Goal: Task Accomplishment & Management: Use online tool/utility

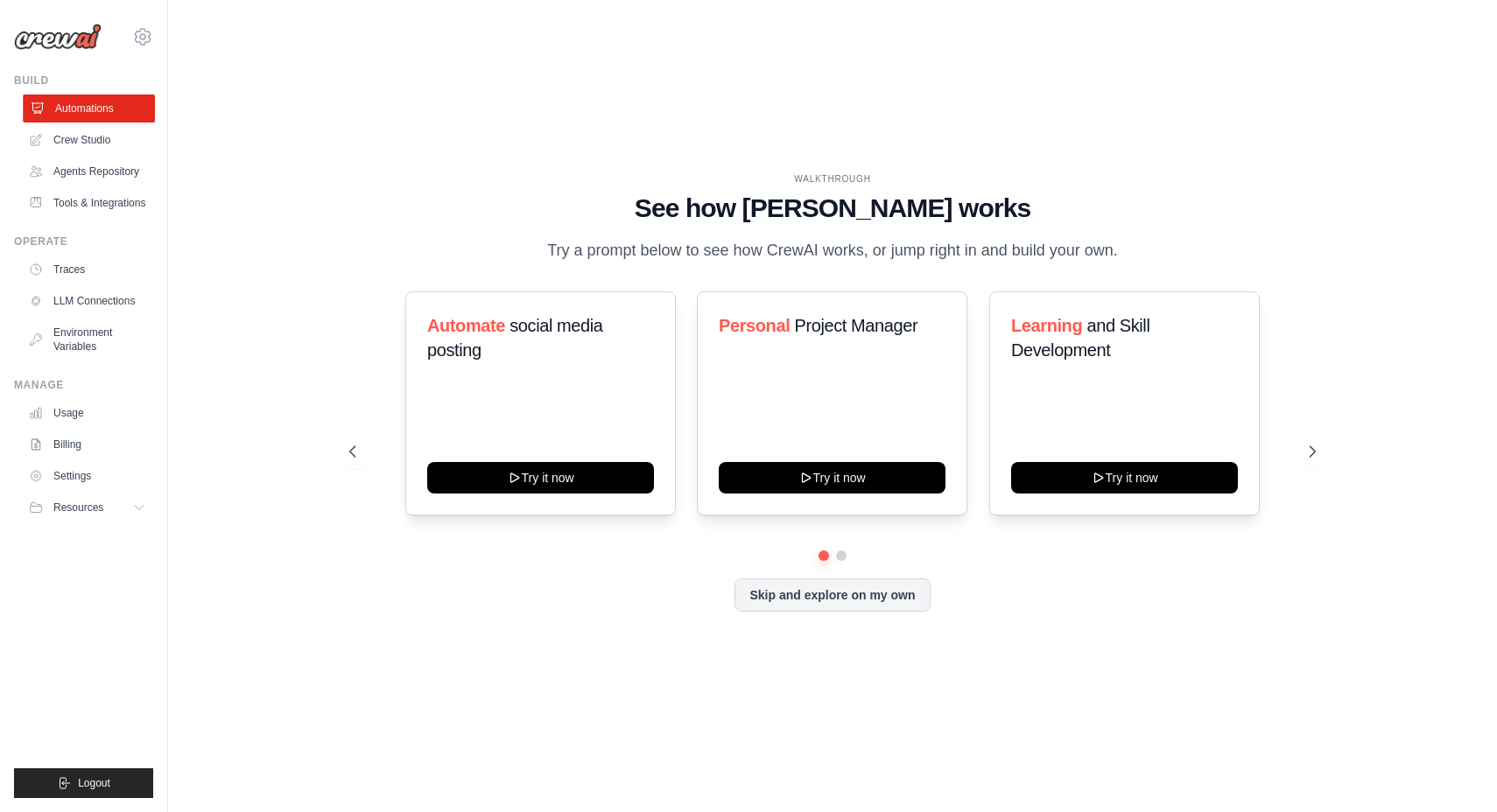
click at [82, 101] on link "Automations" at bounding box center [88, 108] width 132 height 28
click at [871, 593] on button "Skip and explore on my own" at bounding box center [831, 594] width 195 height 34
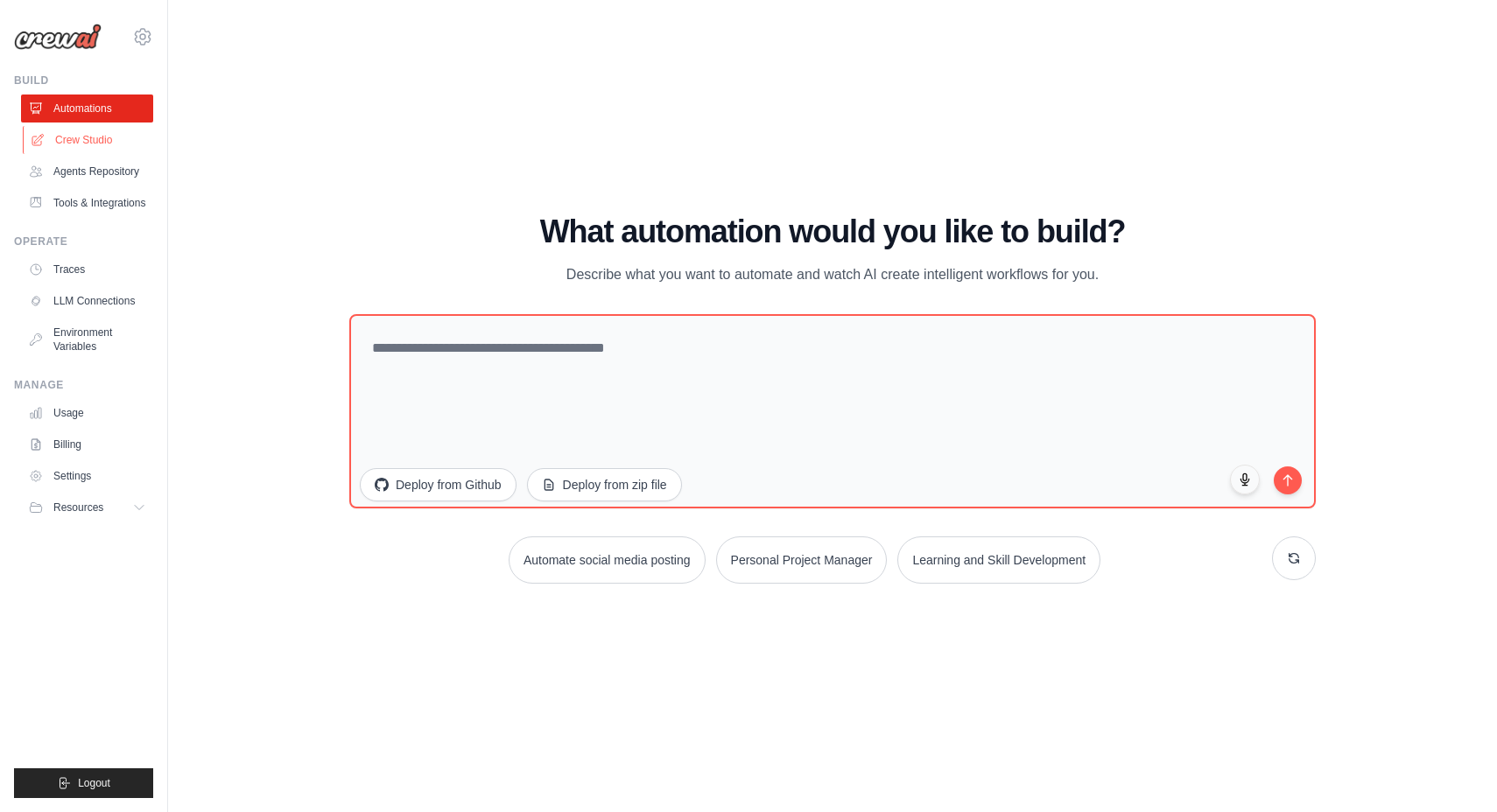
click at [100, 143] on link "Crew Studio" at bounding box center [88, 140] width 132 height 28
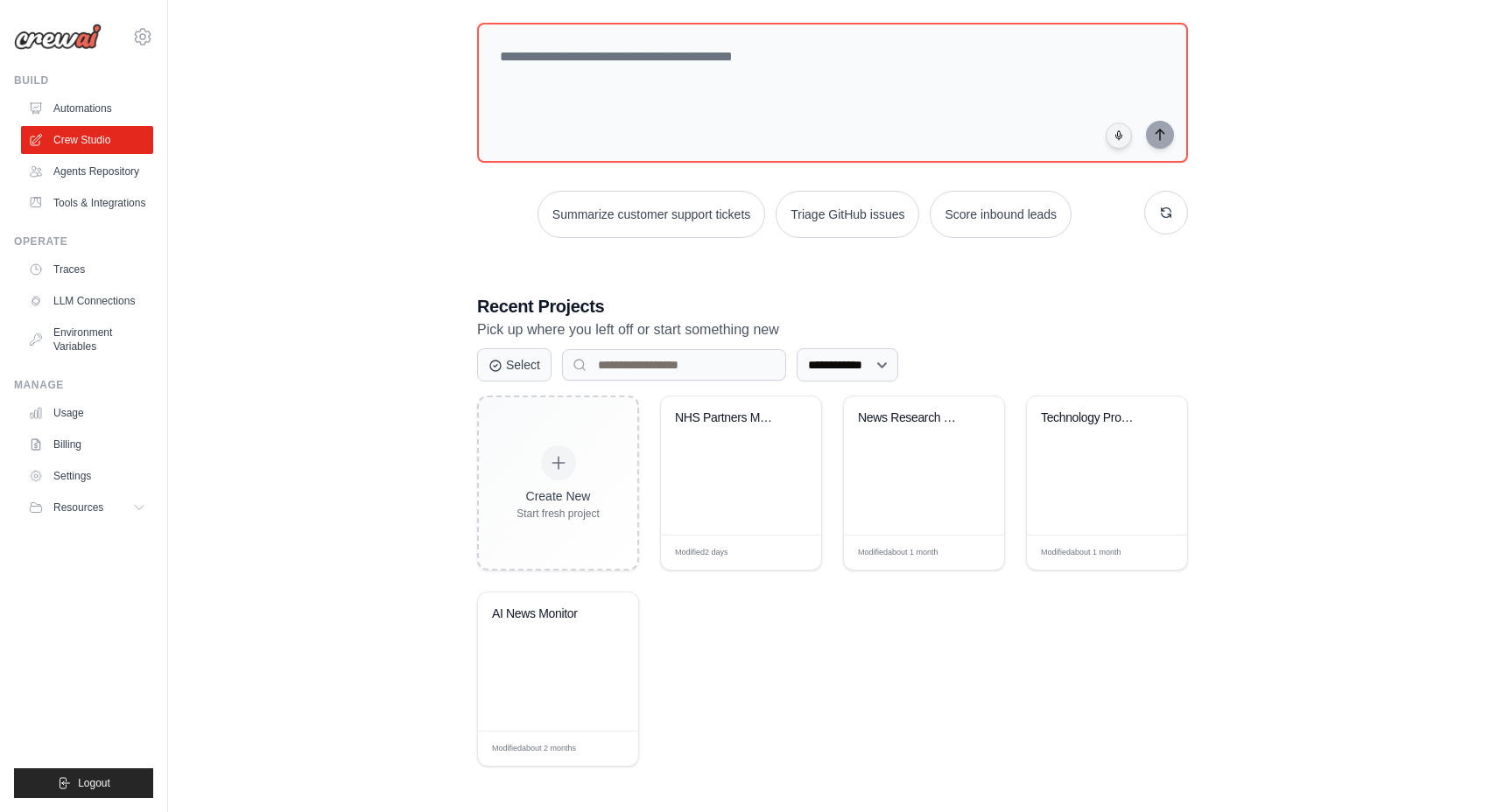
scroll to position [88, 0]
click at [791, 548] on span "Edit" at bounding box center [787, 553] width 17 height 15
click at [797, 441] on icon at bounding box center [796, 441] width 11 height 11
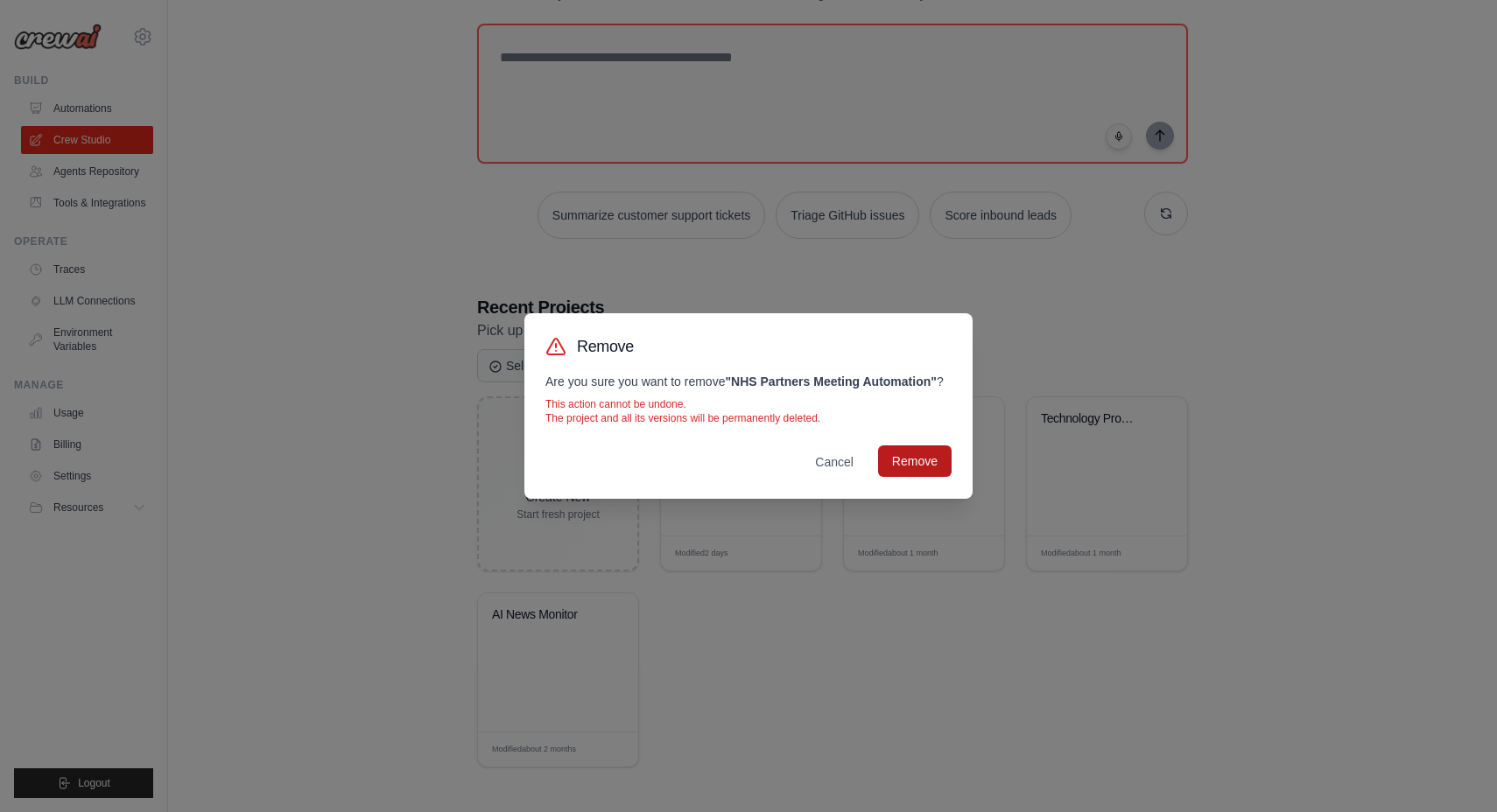
click at [921, 463] on button "Remove" at bounding box center [915, 461] width 73 height 32
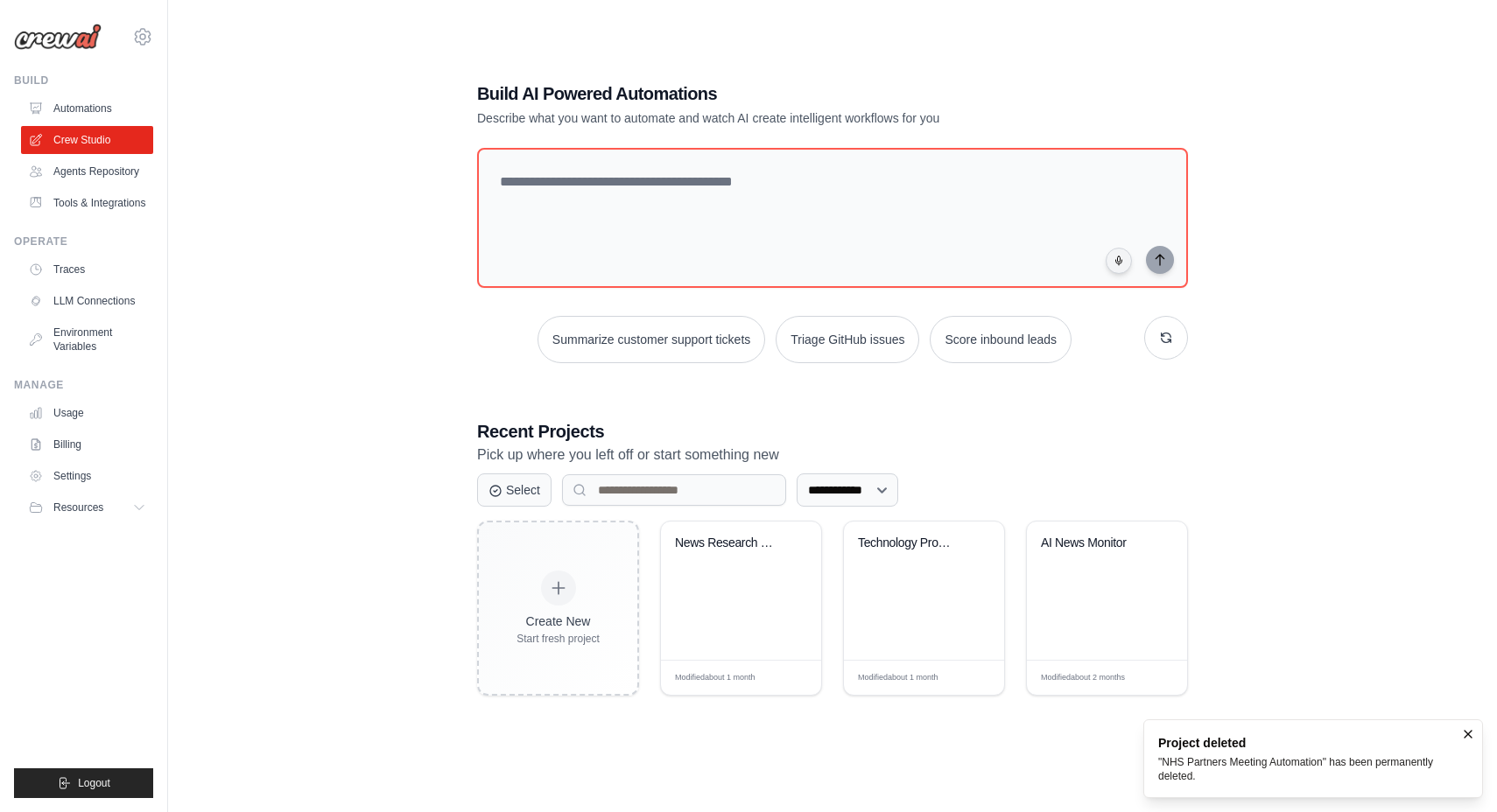
scroll to position [35, 0]
click at [797, 568] on icon at bounding box center [796, 566] width 11 height 11
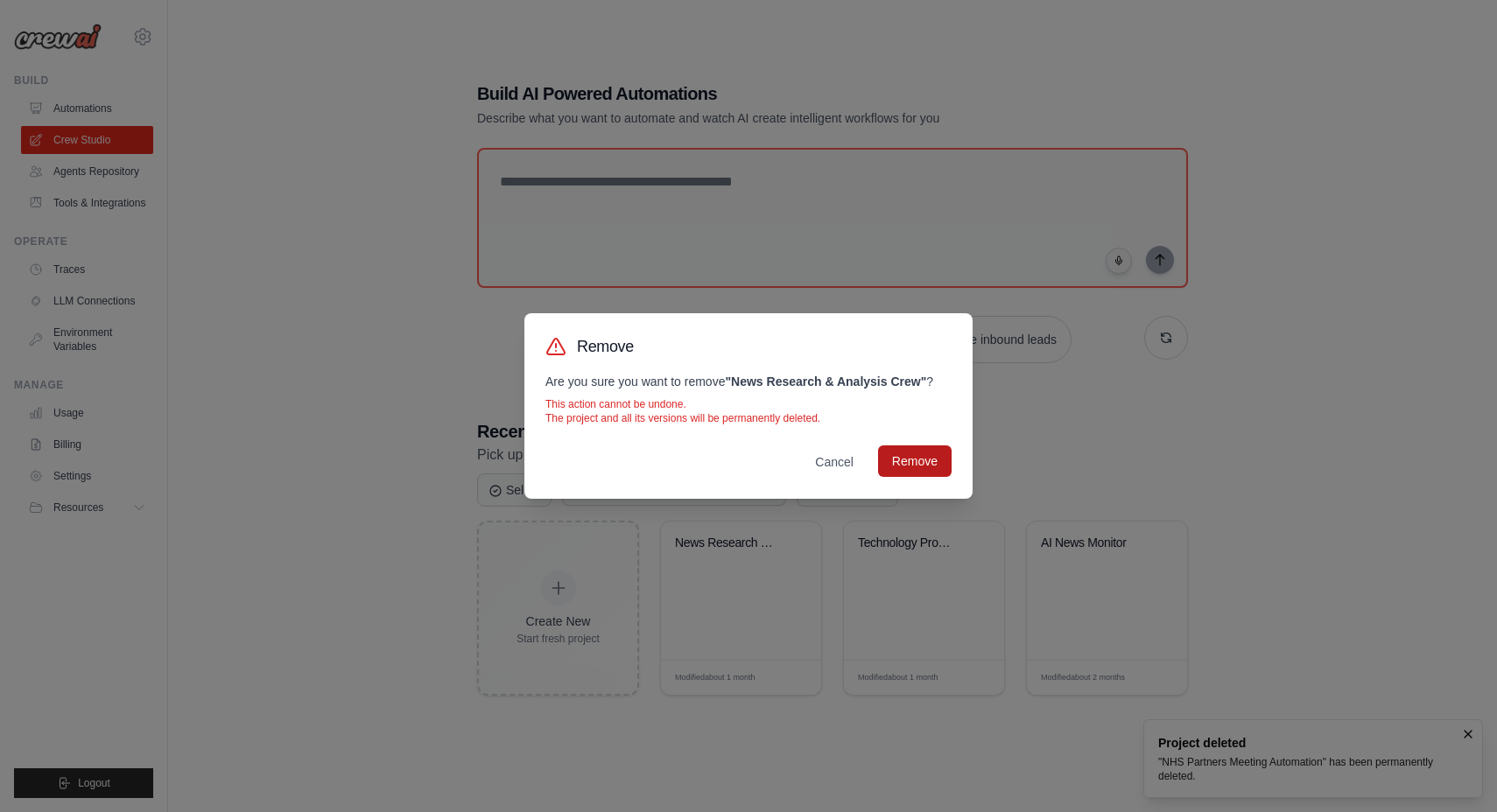
click at [901, 463] on button "Remove" at bounding box center [915, 461] width 73 height 32
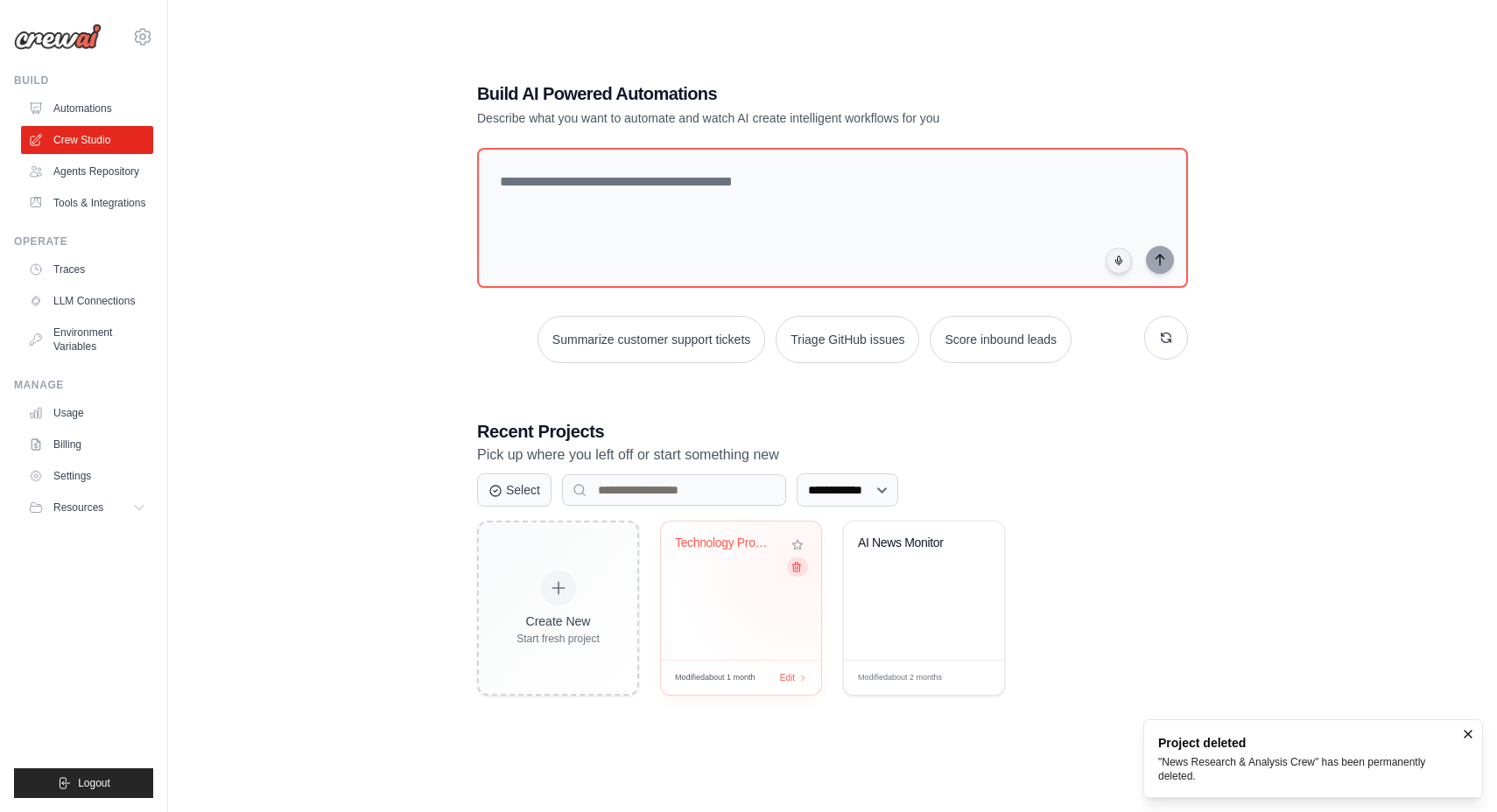
click at [799, 562] on icon at bounding box center [798, 566] width 8 height 9
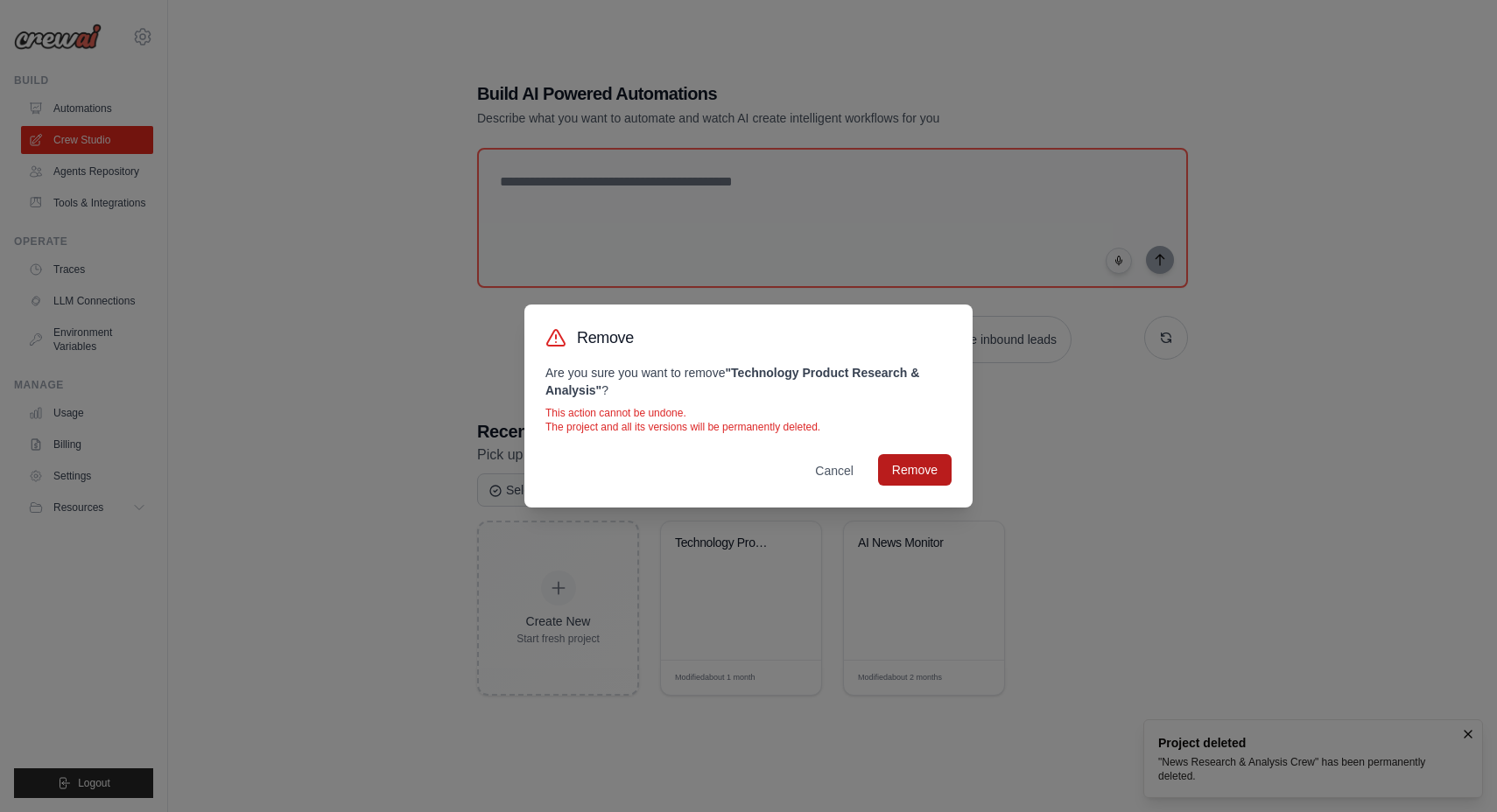
click at [921, 458] on button "Remove" at bounding box center [915, 470] width 73 height 32
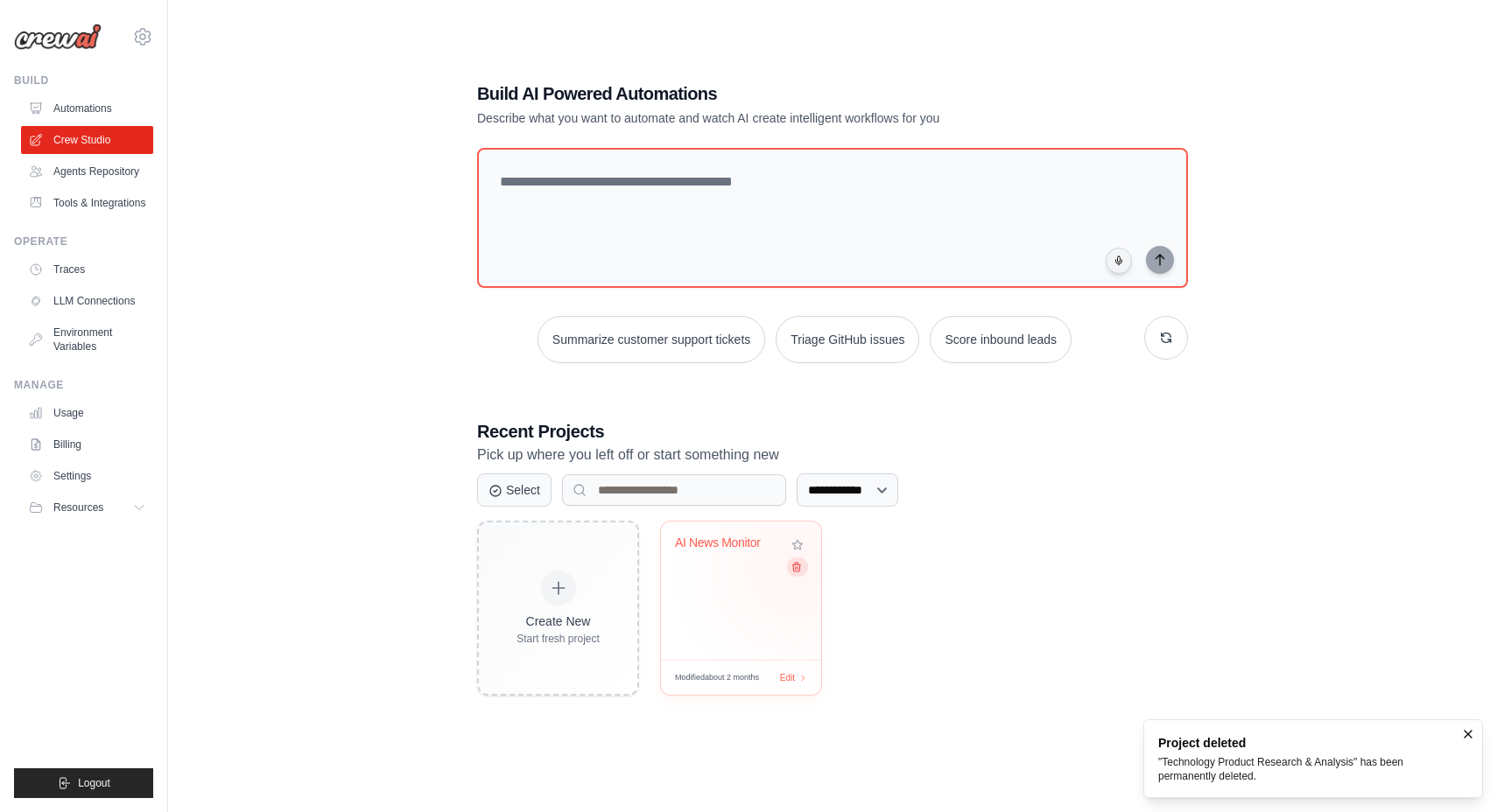
click at [796, 567] on icon at bounding box center [796, 566] width 11 height 11
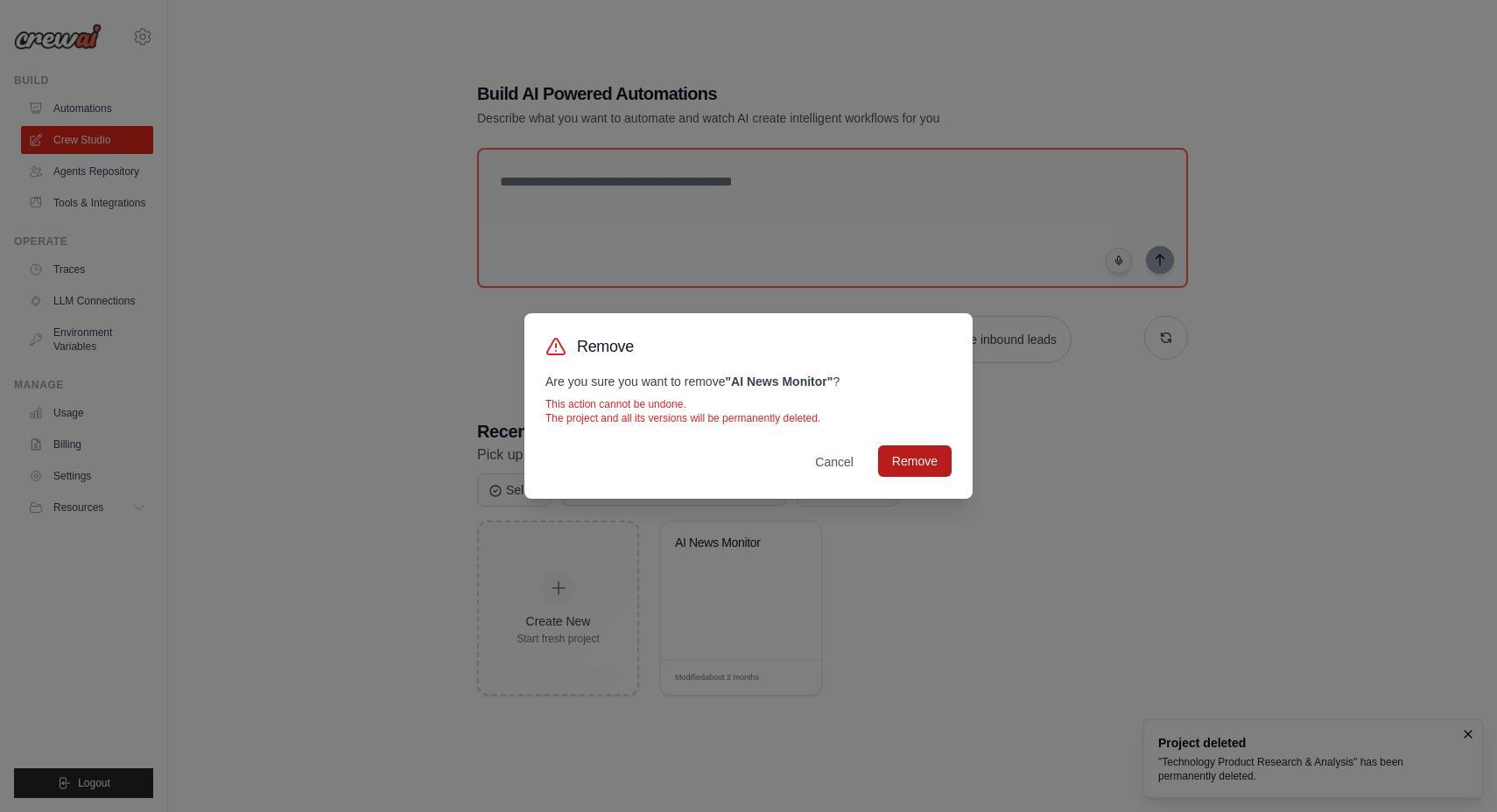
click at [925, 450] on button "Remove" at bounding box center [915, 461] width 73 height 32
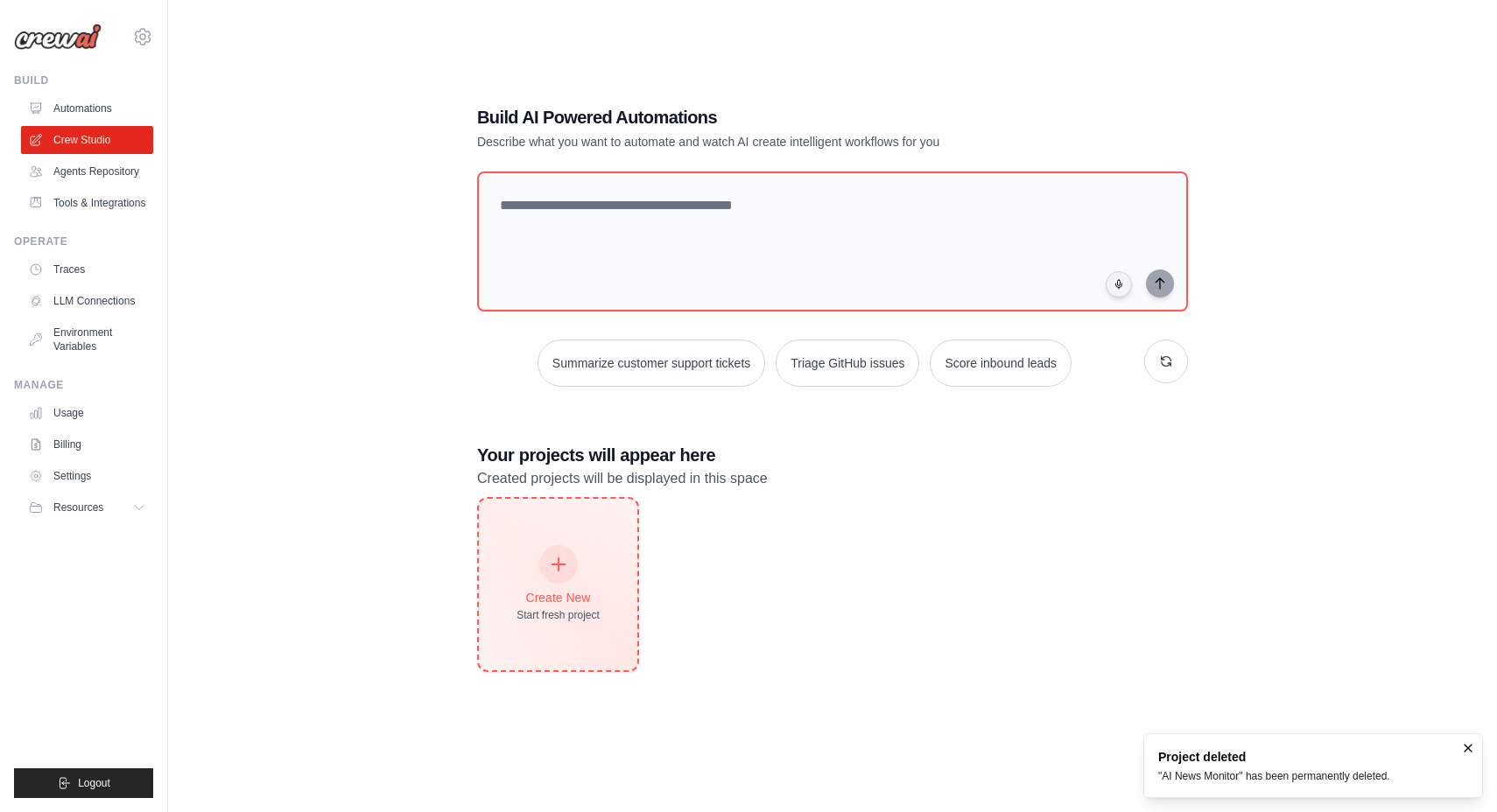
click at [561, 567] on icon at bounding box center [558, 564] width 19 height 19
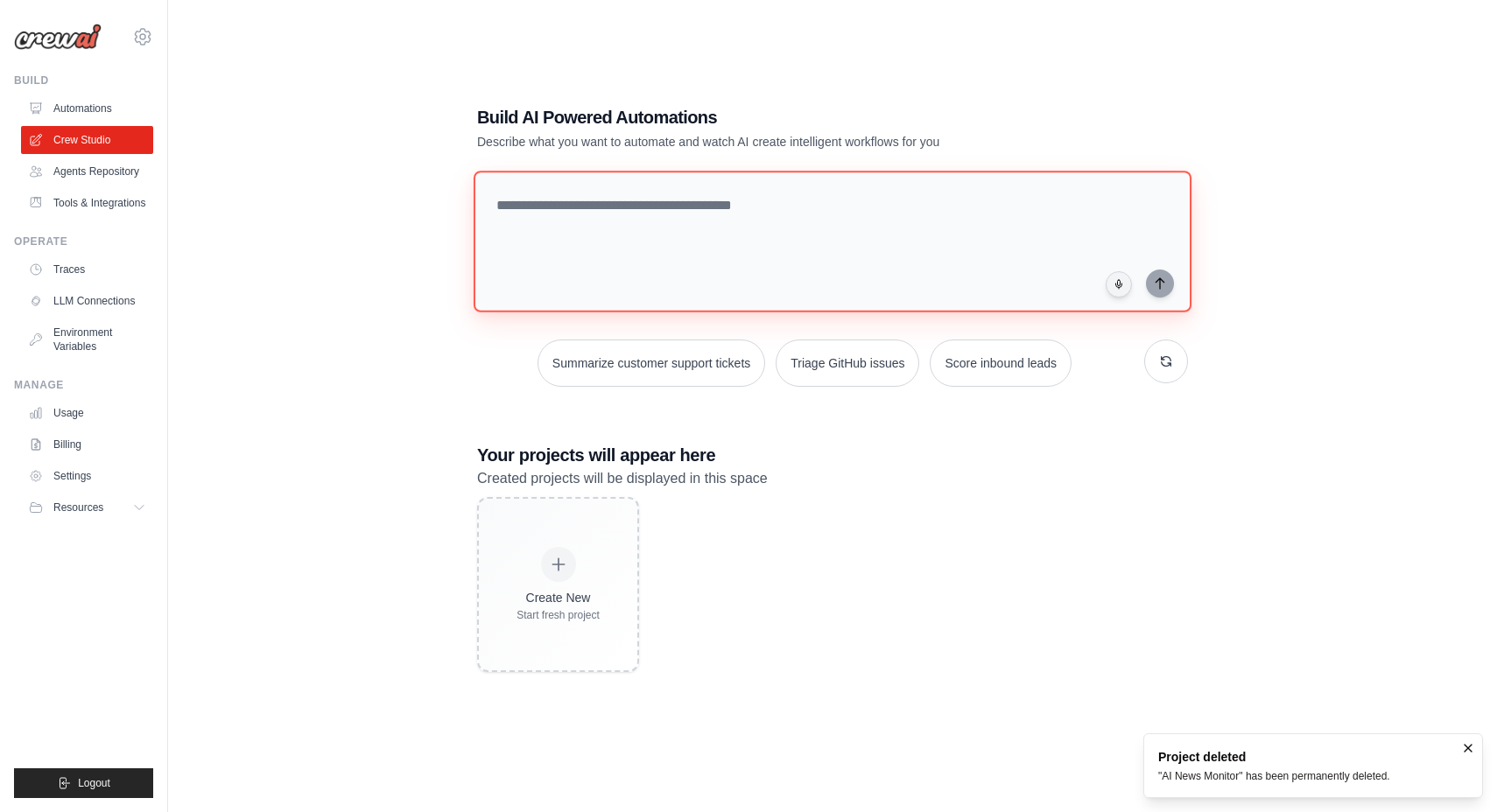
click at [707, 272] on textarea at bounding box center [832, 241] width 718 height 142
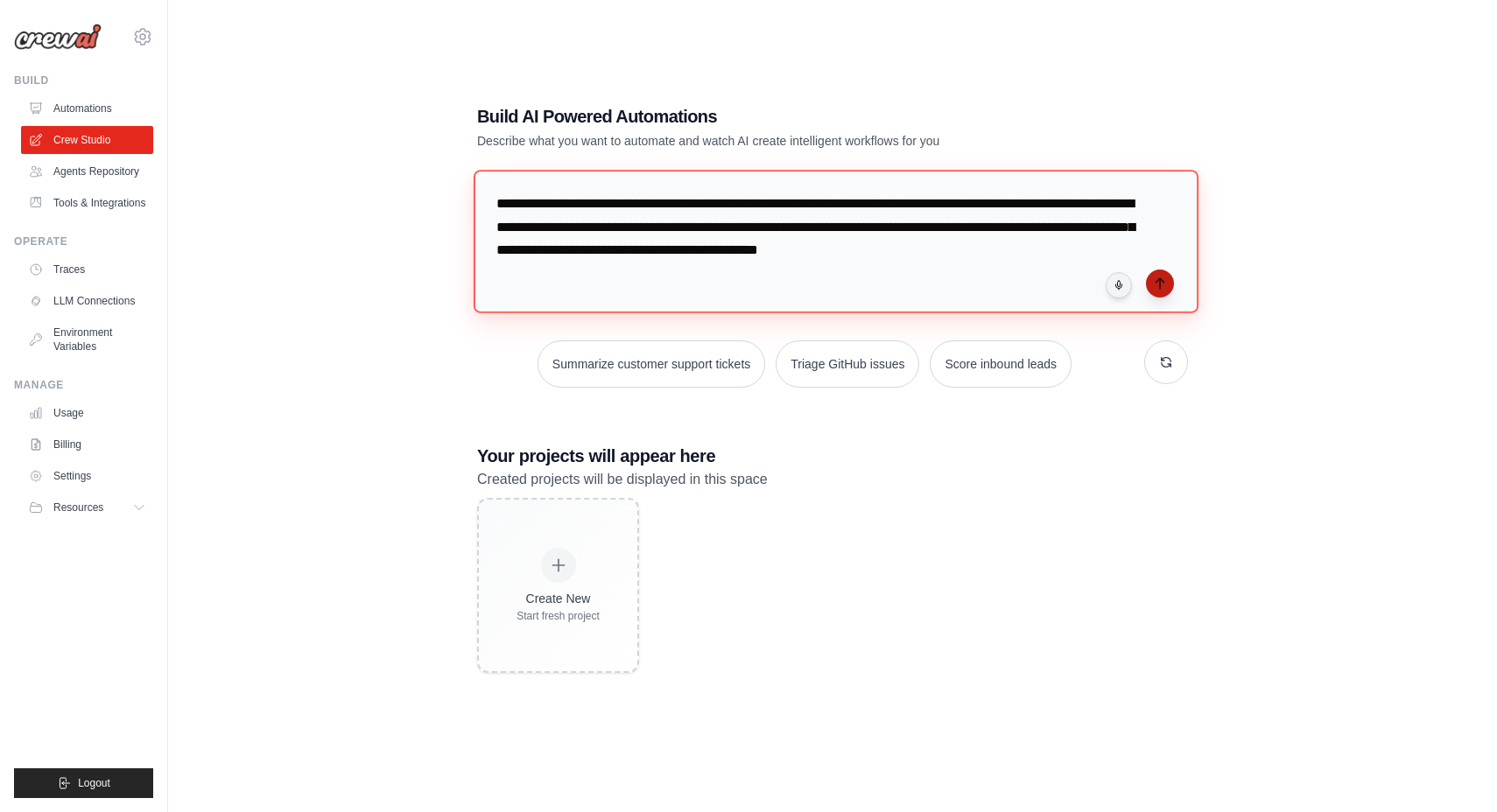
type textarea "**********"
click at [1162, 279] on icon "submit" at bounding box center [1160, 284] width 8 height 11
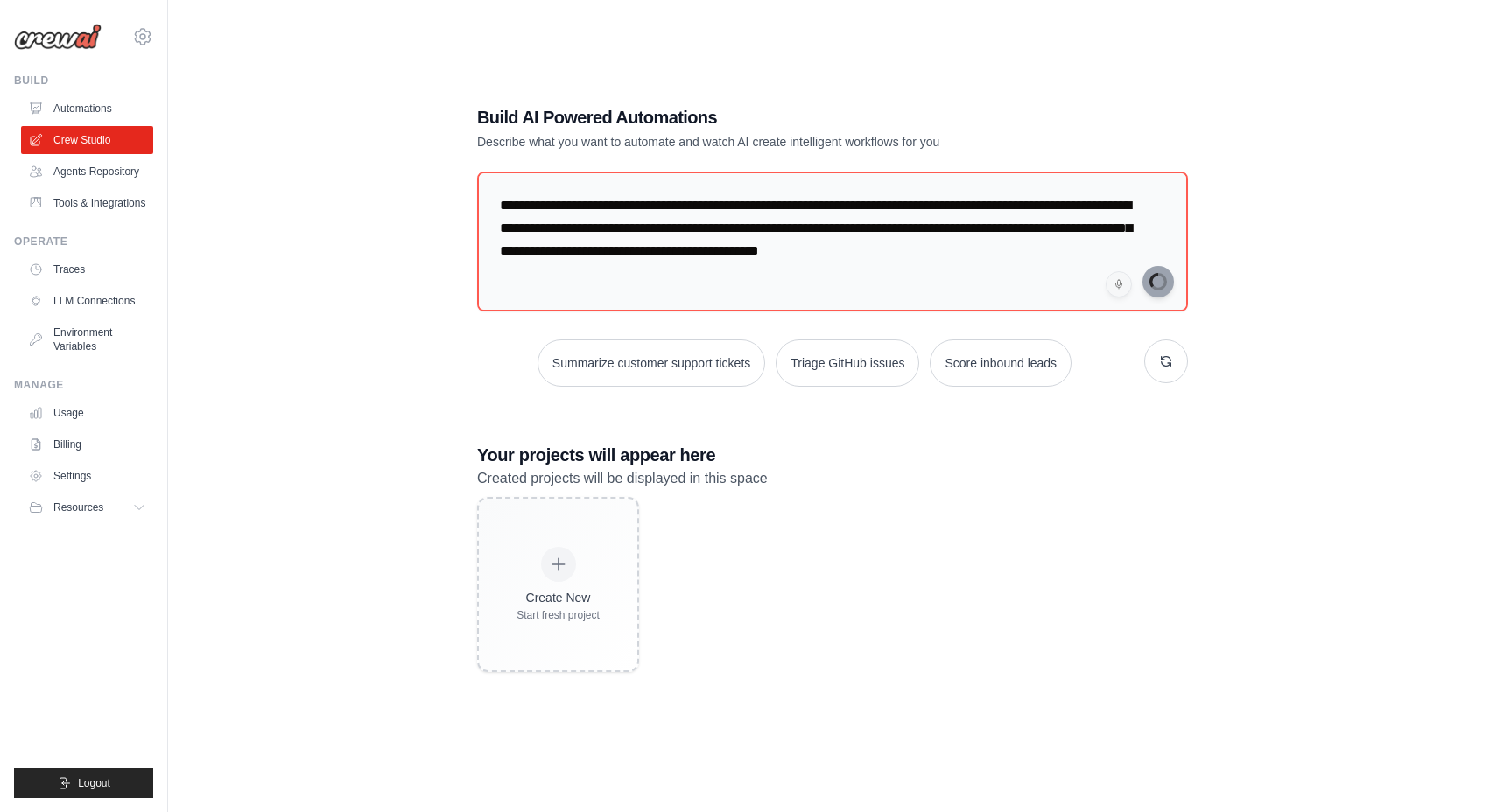
click at [76, 368] on ul "Build Automations Crew Studio Agents Repository Tools & Integrations" at bounding box center [83, 435] width 139 height 725
click at [83, 338] on link "Environment Variables" at bounding box center [88, 339] width 132 height 42
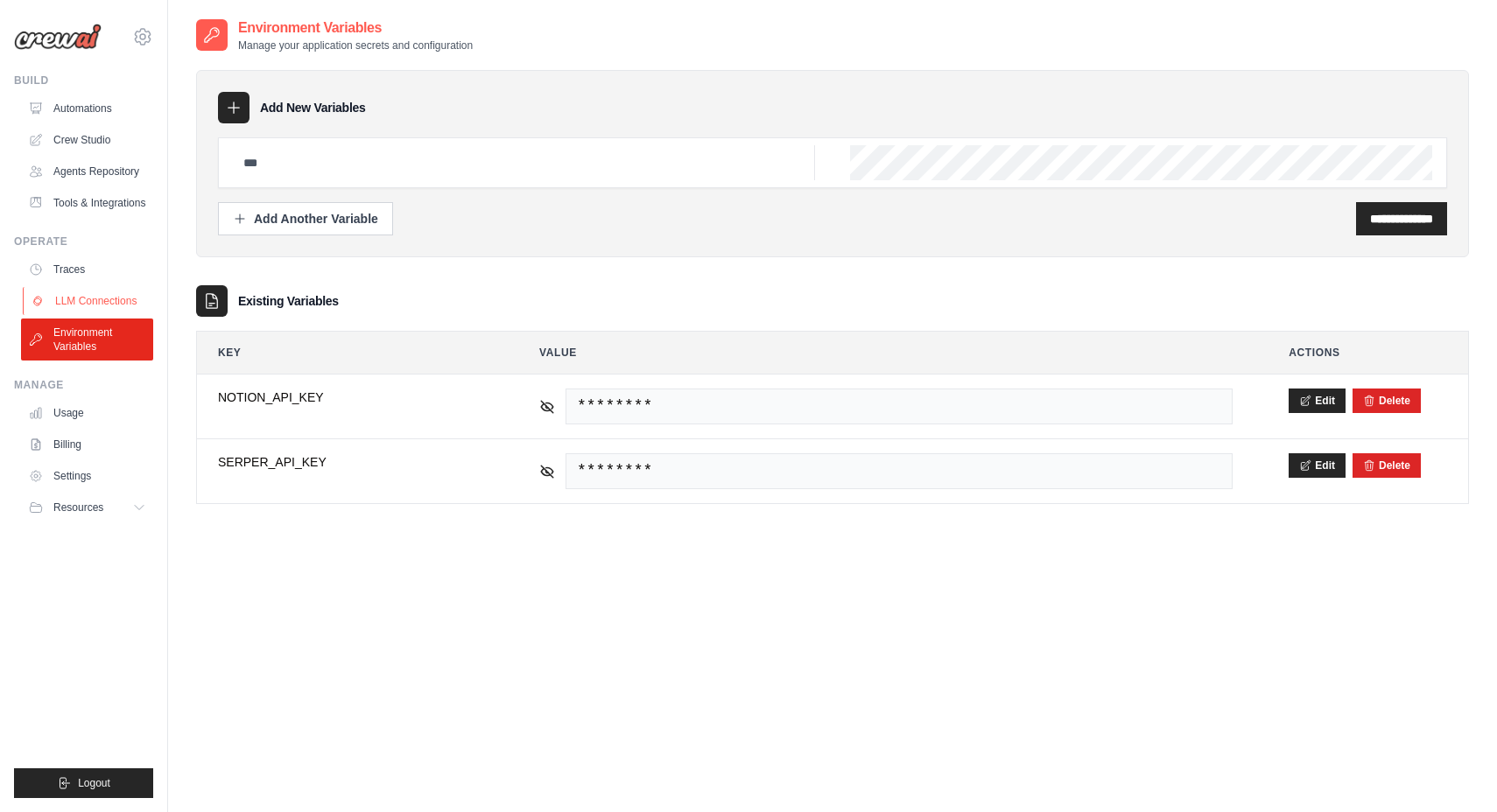
click at [83, 296] on link "LLM Connections" at bounding box center [88, 300] width 132 height 28
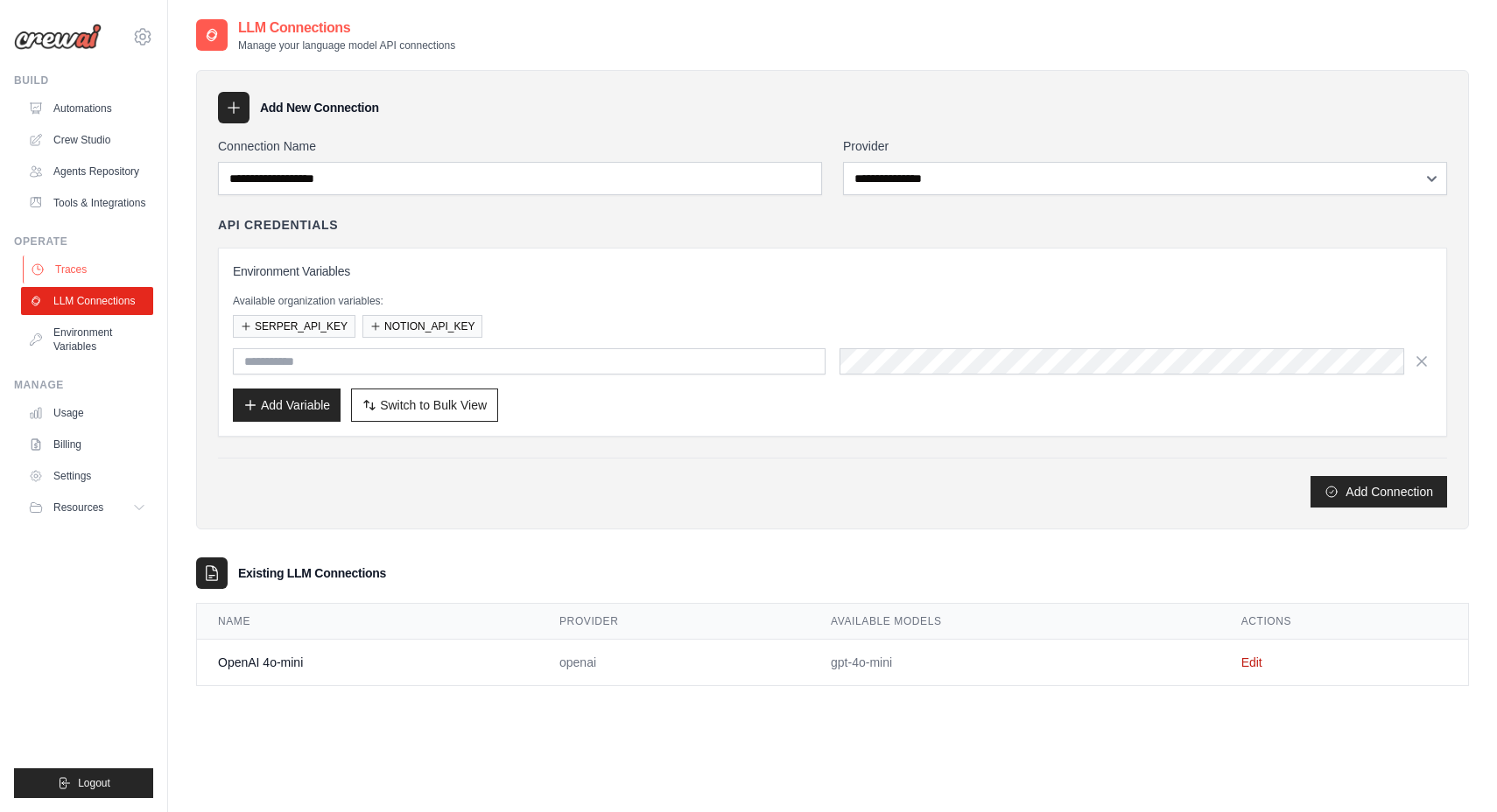
click at [69, 267] on link "Traces" at bounding box center [88, 270] width 132 height 28
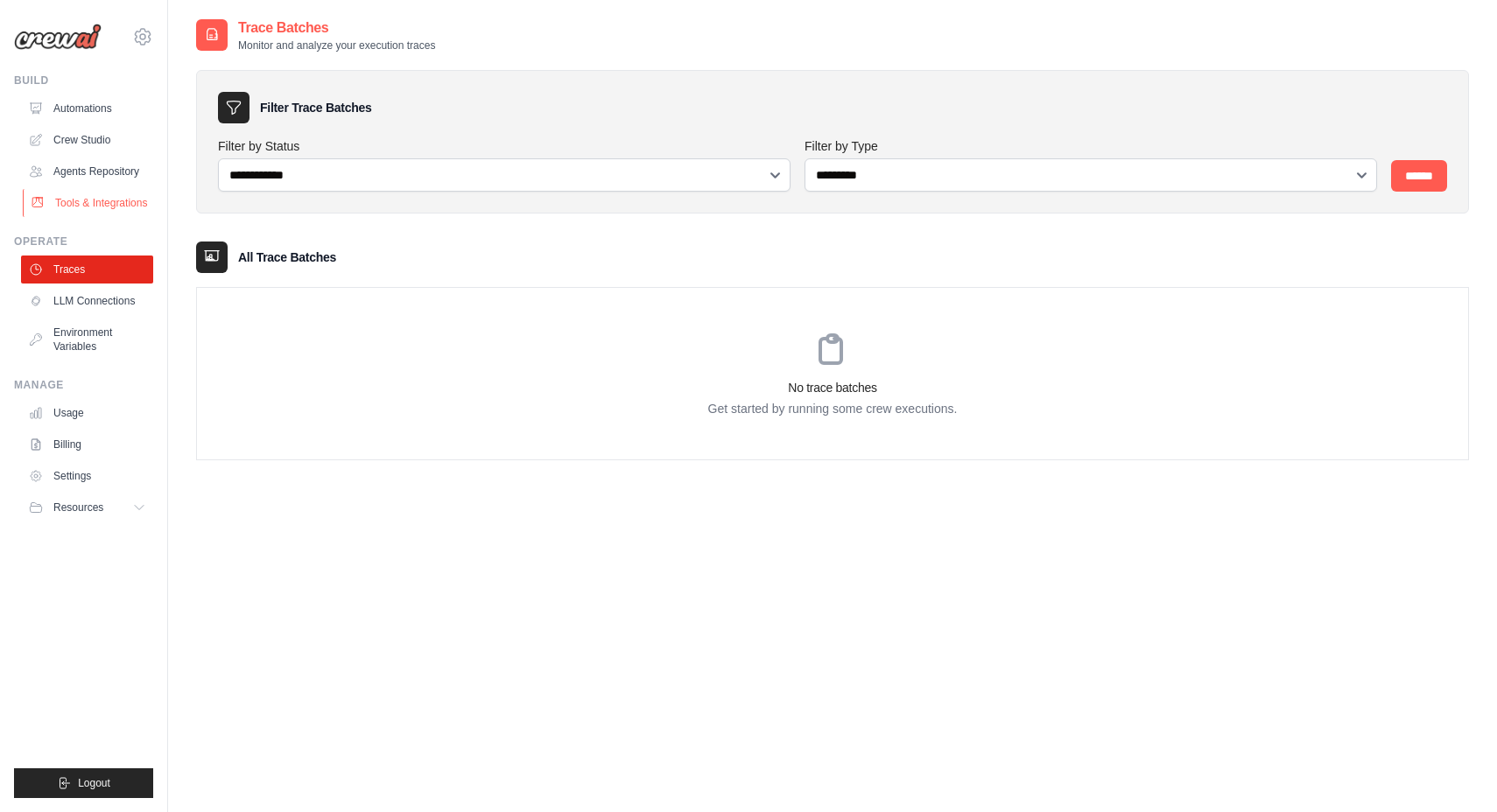
click at [125, 199] on link "Tools & Integrations" at bounding box center [88, 203] width 132 height 28
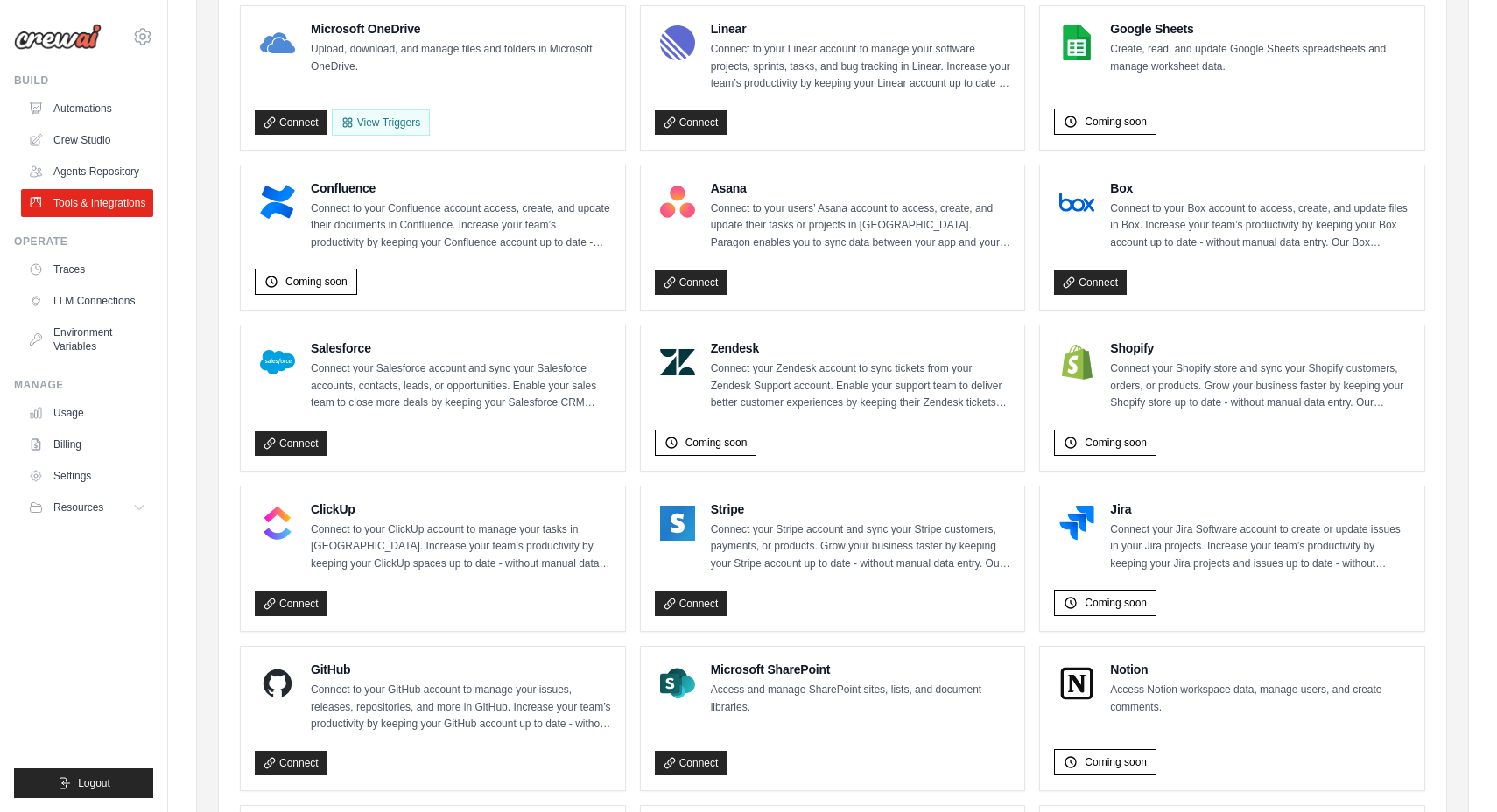
scroll to position [517, 0]
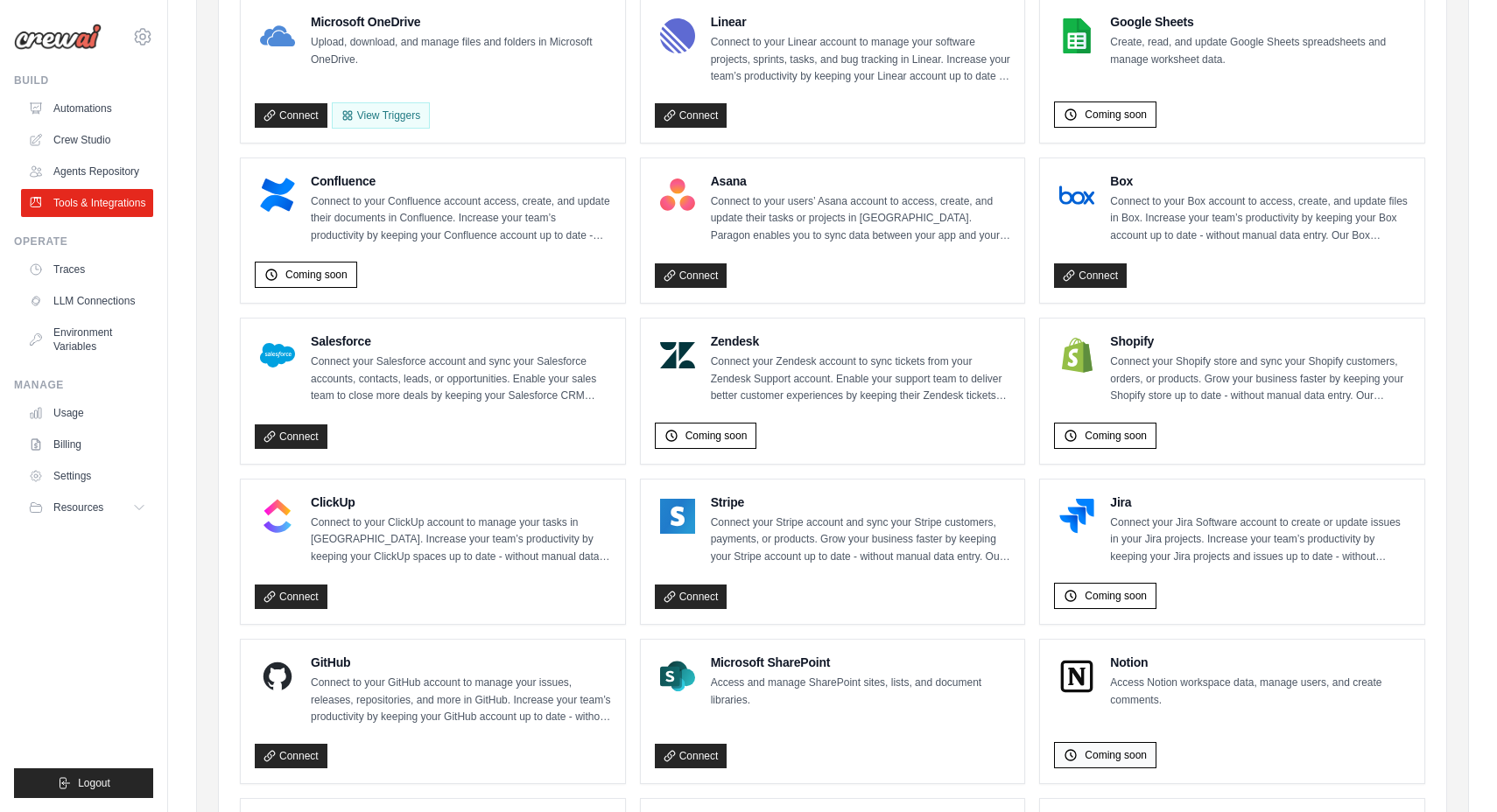
click at [1121, 749] on span "Coming soon" at bounding box center [1115, 755] width 62 height 14
click at [1130, 653] on h4 "Notion" at bounding box center [1260, 662] width 301 height 18
click at [1081, 663] on img at bounding box center [1076, 676] width 35 height 35
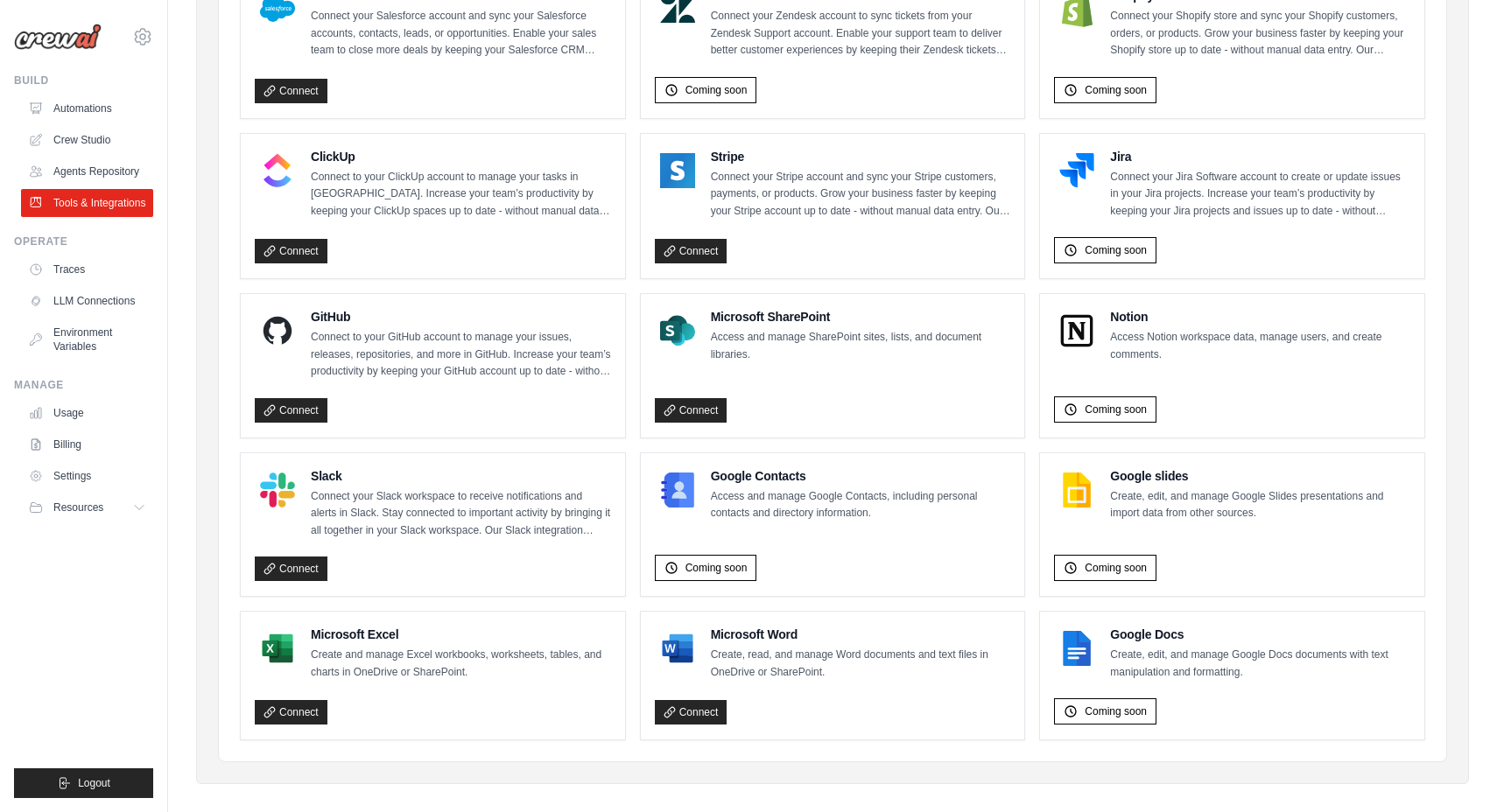
scroll to position [862, 0]
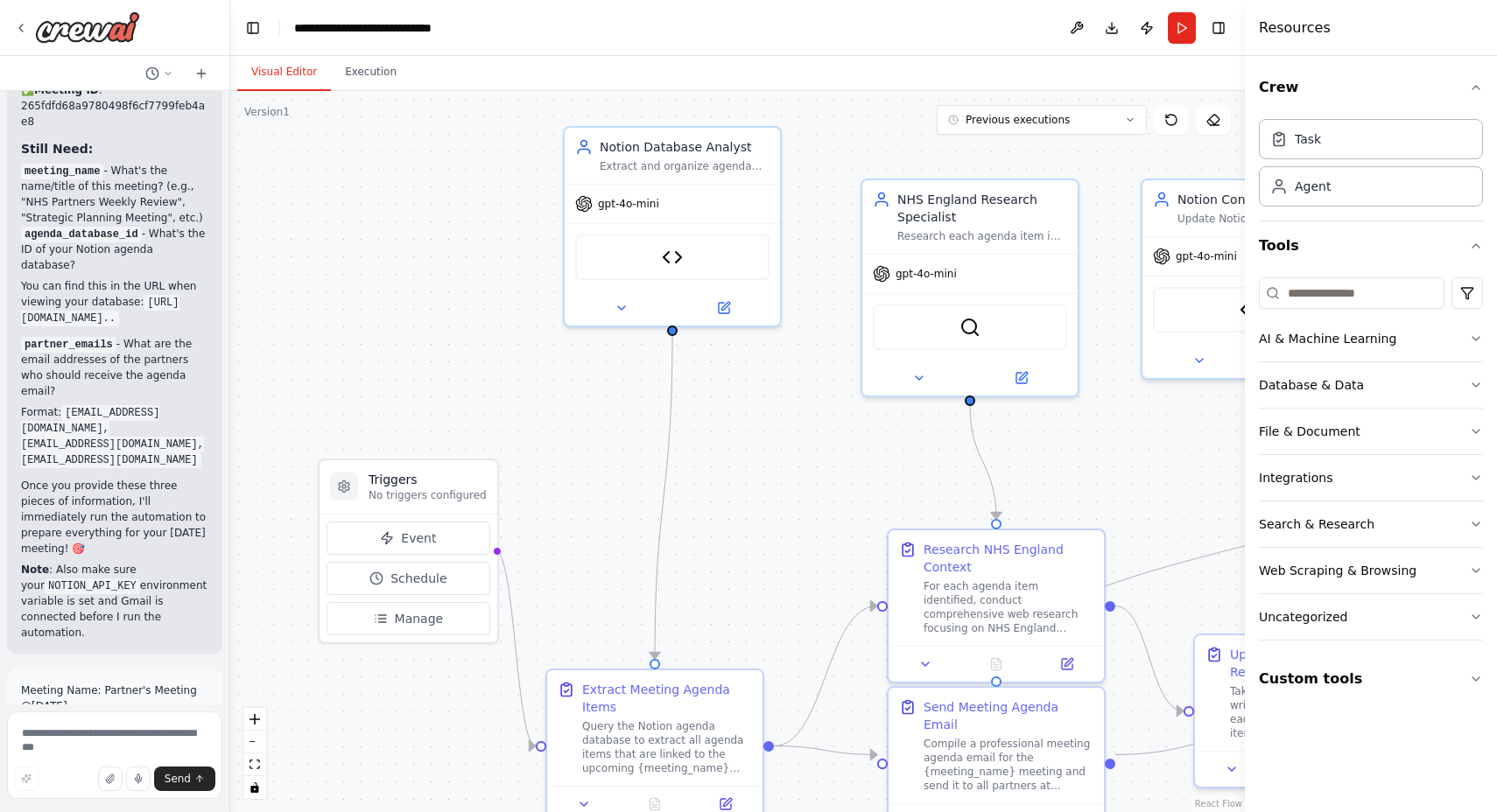
scroll to position [9793, 0]
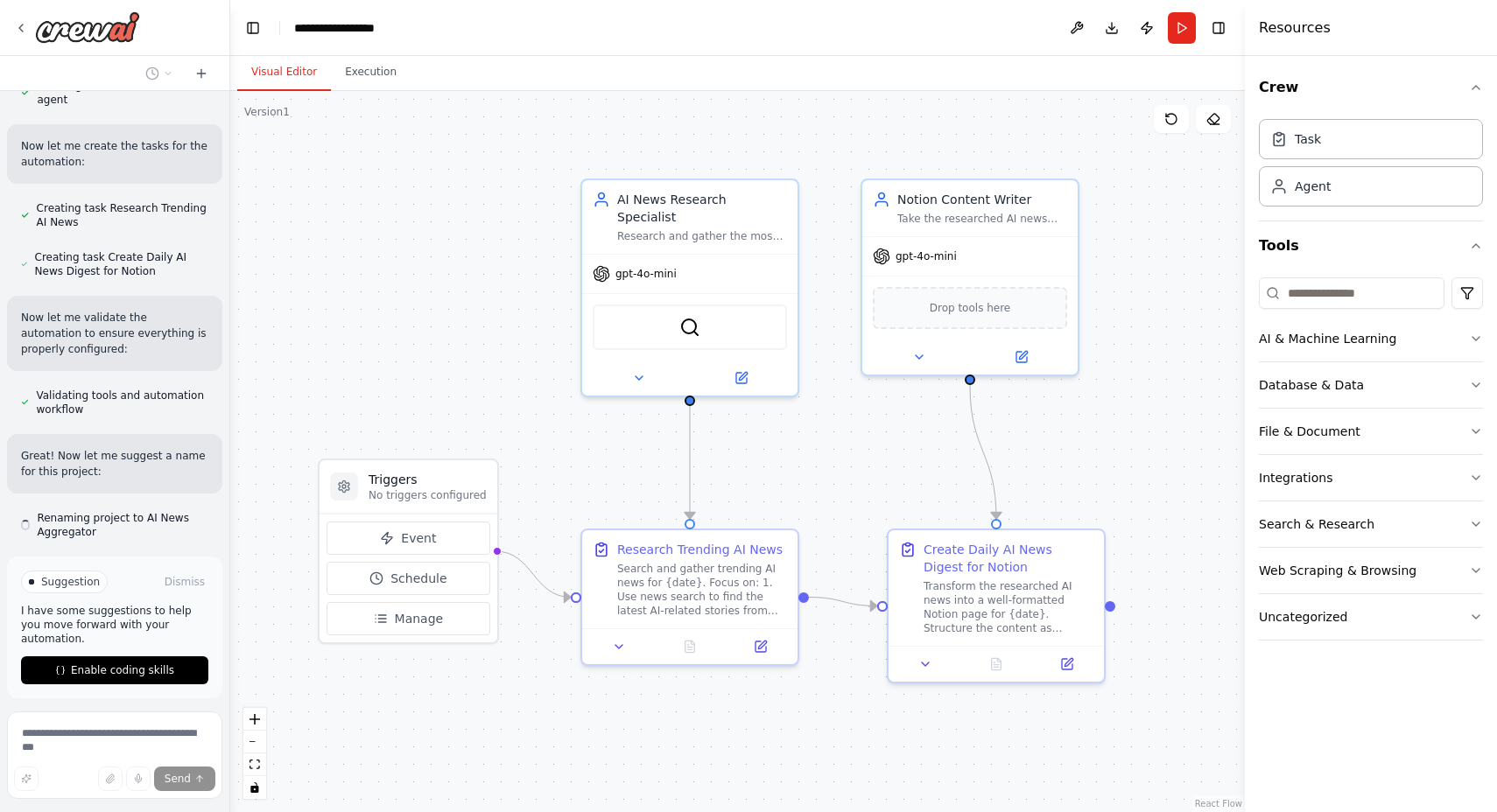
scroll to position [1718, 0]
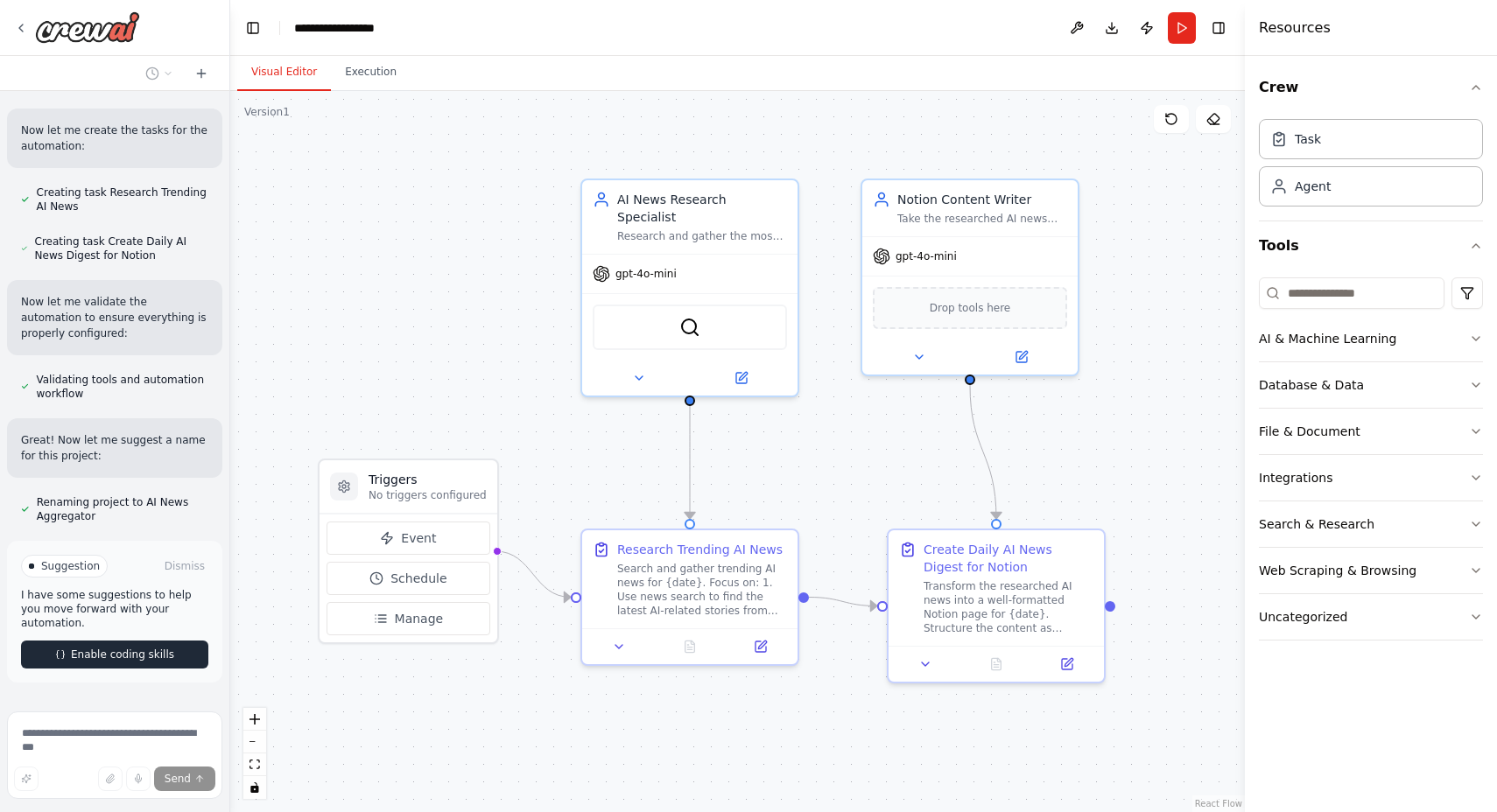
click at [143, 647] on span "Enable coding skills" at bounding box center [122, 654] width 103 height 14
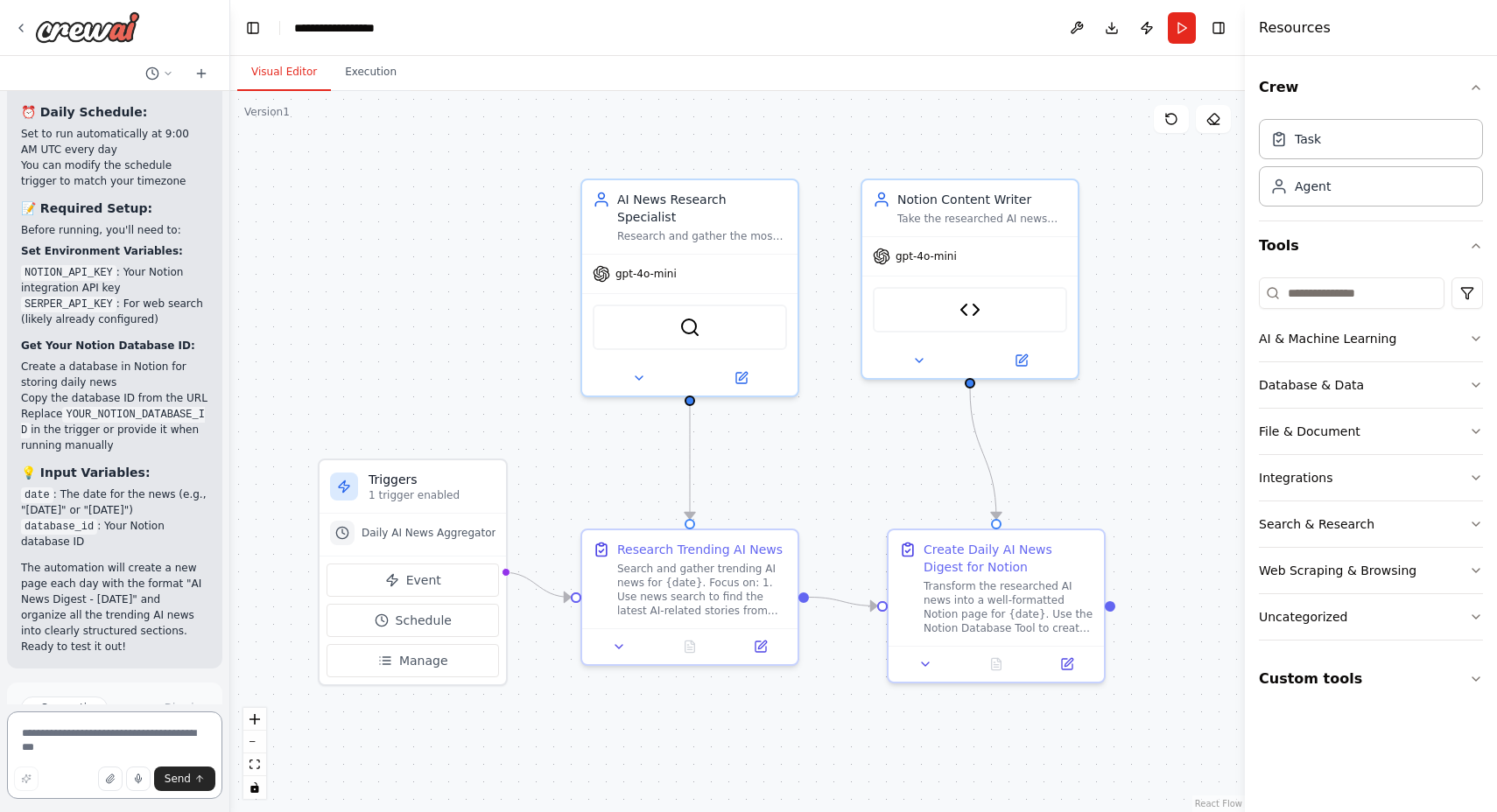
scroll to position [0, 0]
click at [74, 742] on textarea at bounding box center [114, 754] width 215 height 87
paste textarea "**********"
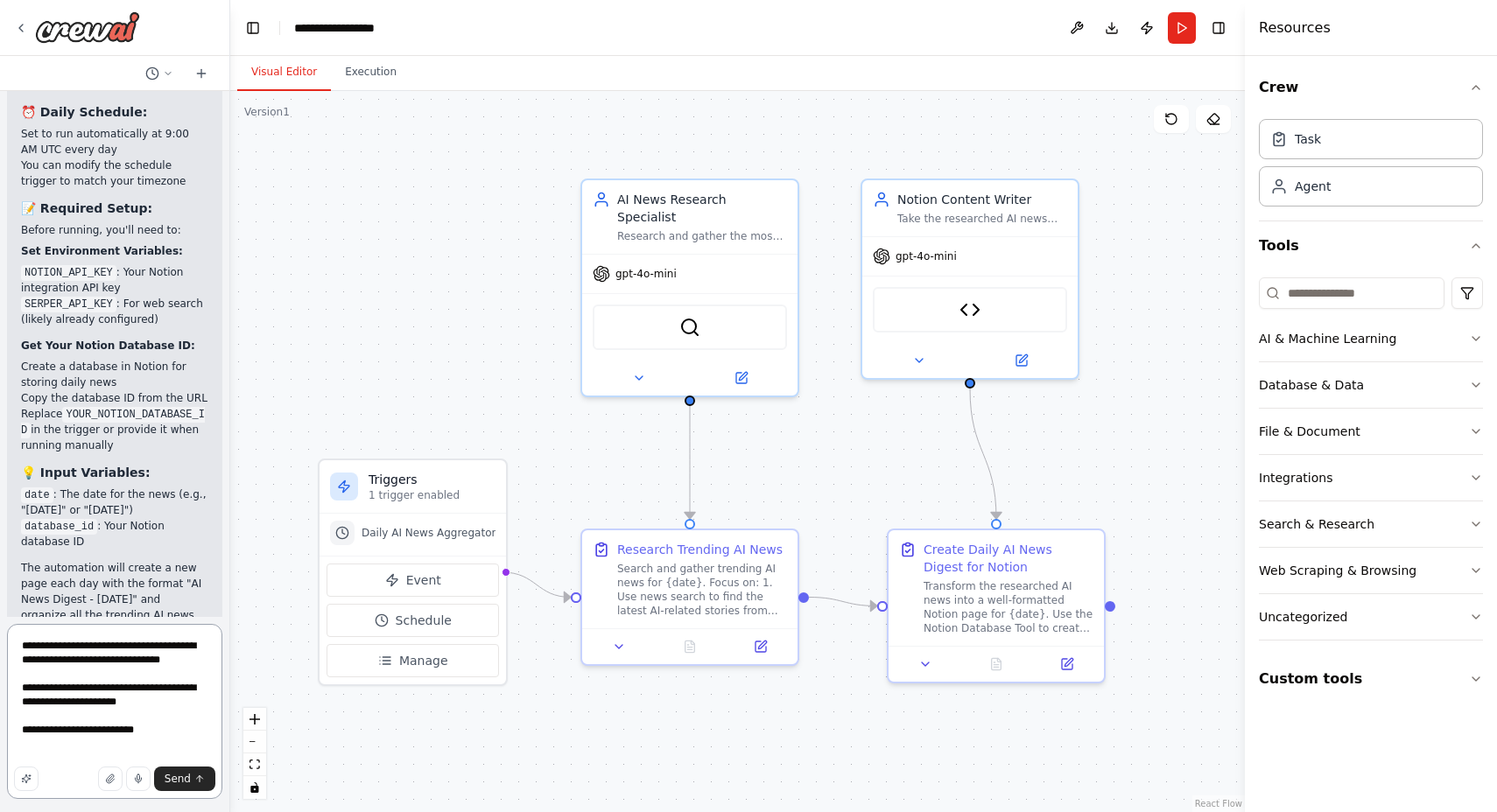
paste textarea "**********"
type textarea "**********"
click at [190, 774] on span "Send" at bounding box center [178, 778] width 26 height 14
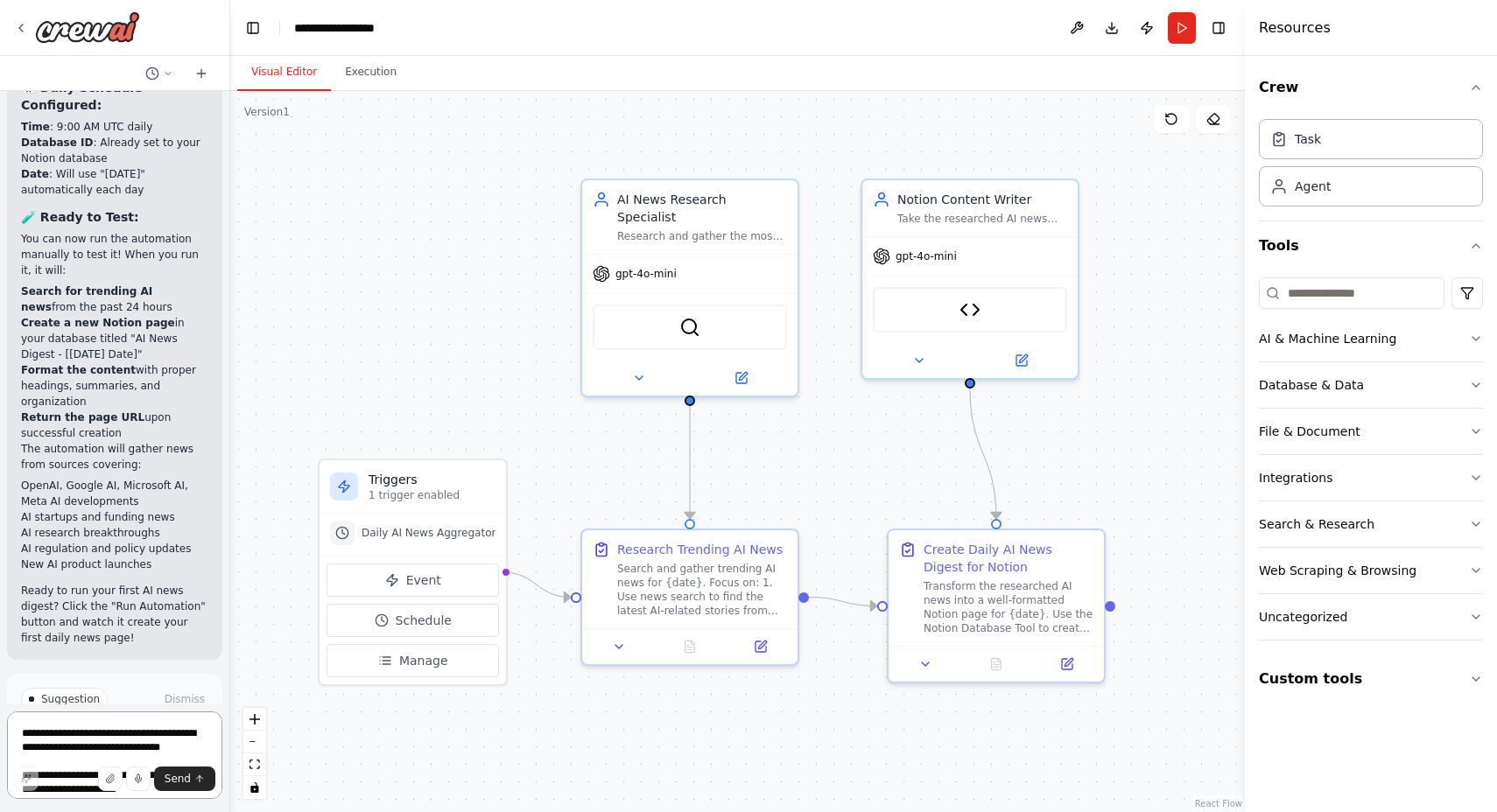
scroll to position [7227, 0]
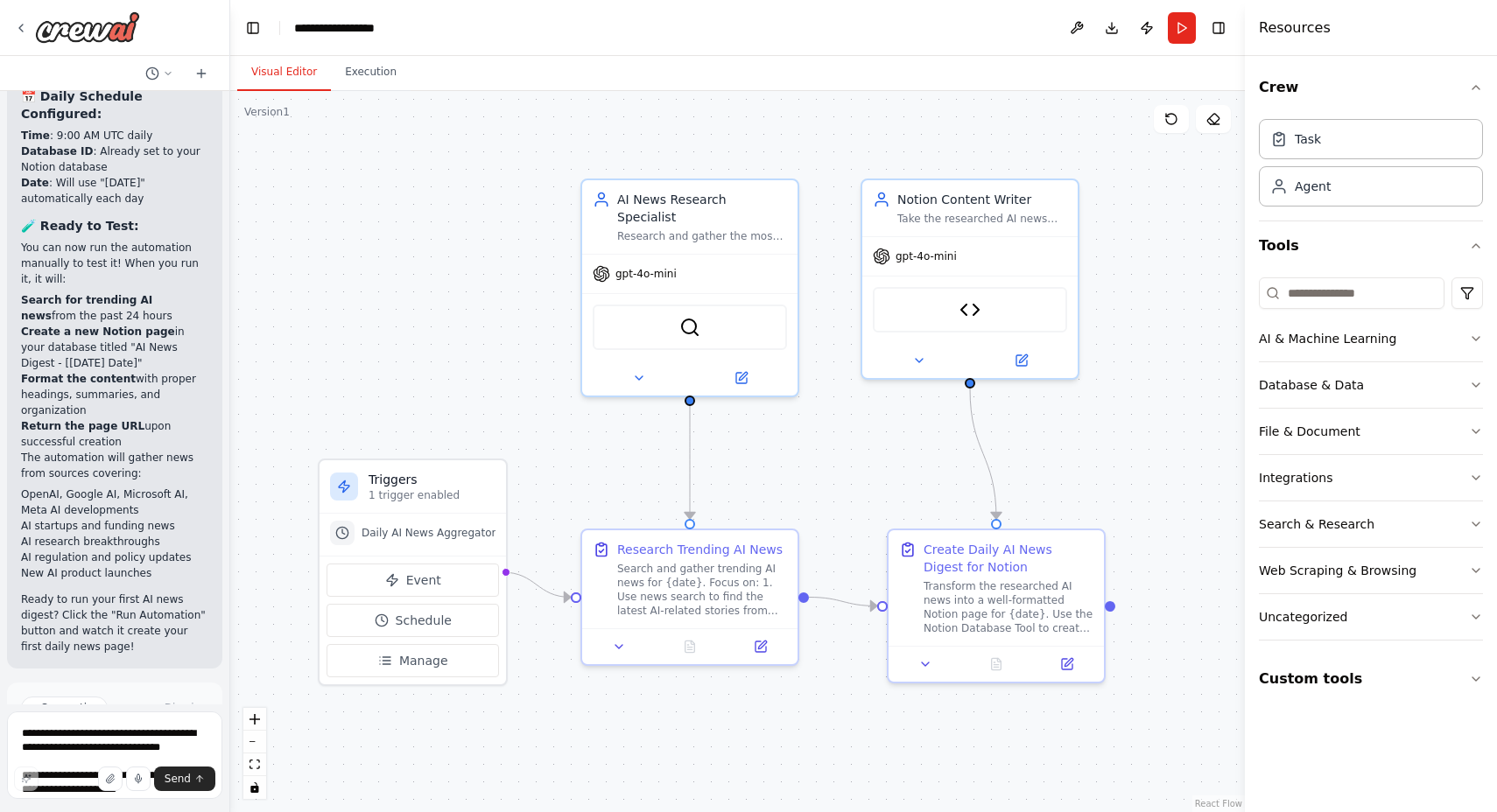
click at [115, 782] on button "Run Automation" at bounding box center [114, 796] width 187 height 28
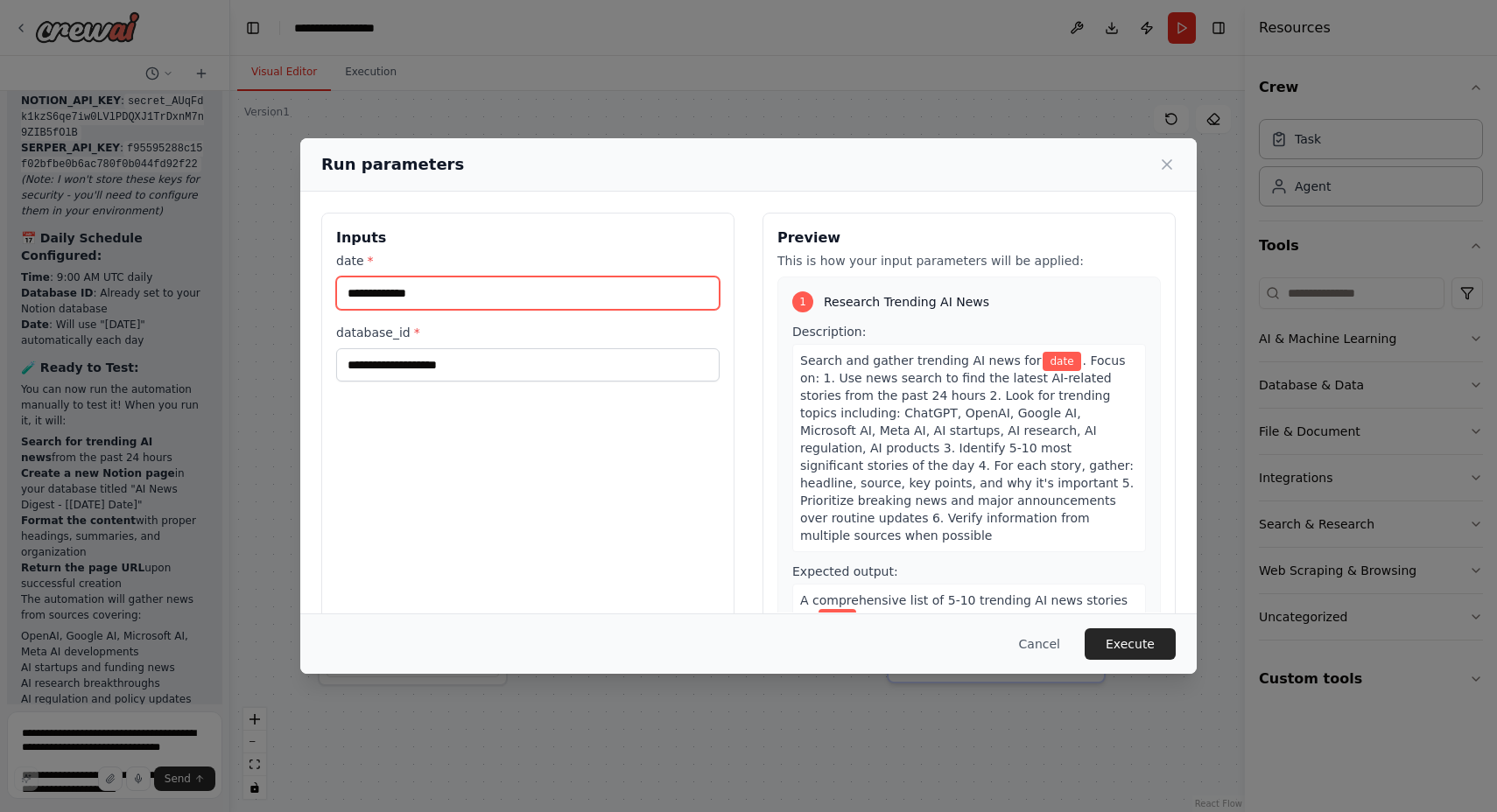
click at [405, 301] on input "date *" at bounding box center [528, 293] width 384 height 34
click at [469, 296] on input "date *" at bounding box center [528, 293] width 384 height 34
type input "**********"
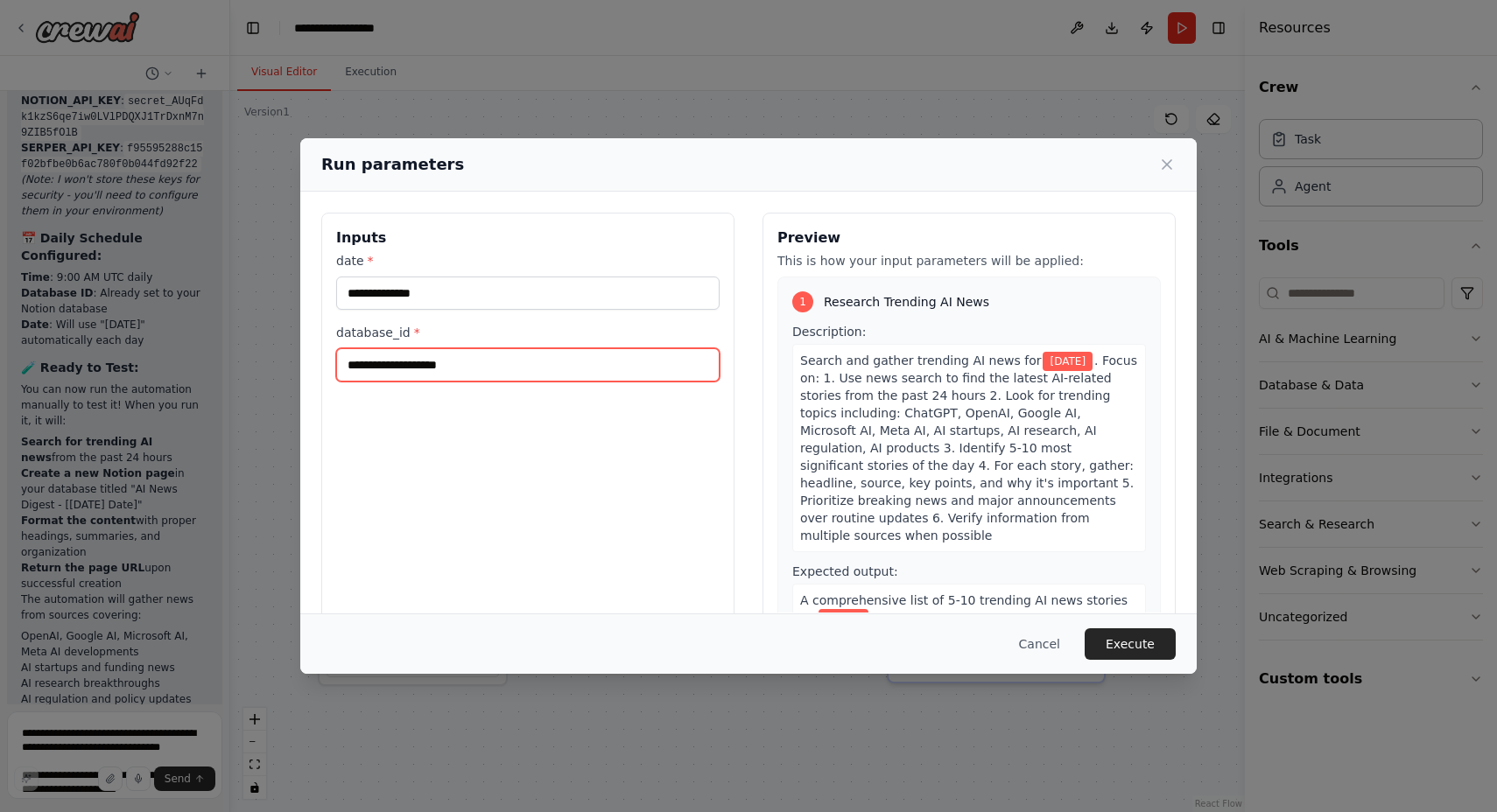
paste input "**********"
type input "**********"
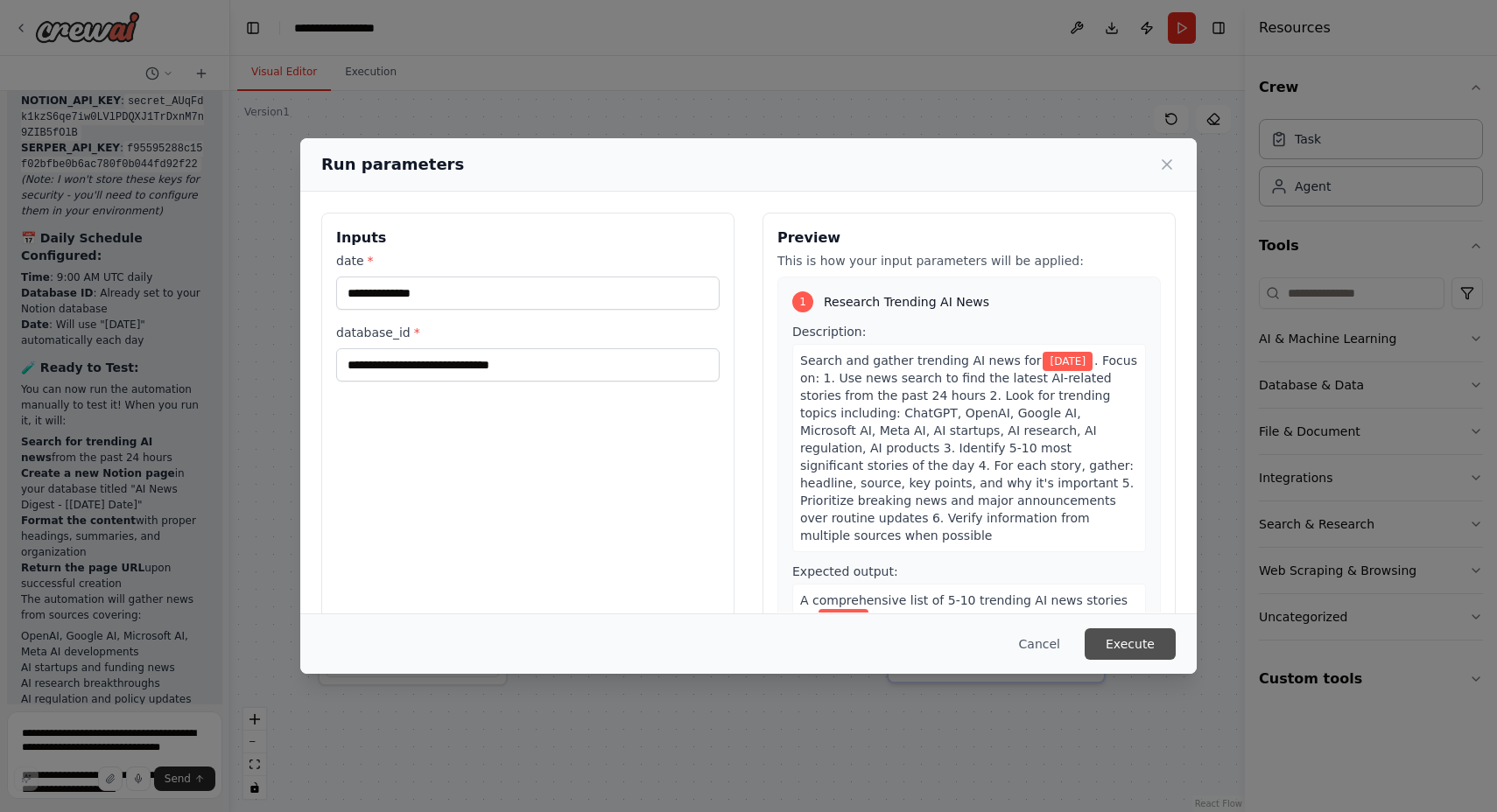
click at [1143, 640] on button "Execute" at bounding box center [1130, 644] width 91 height 32
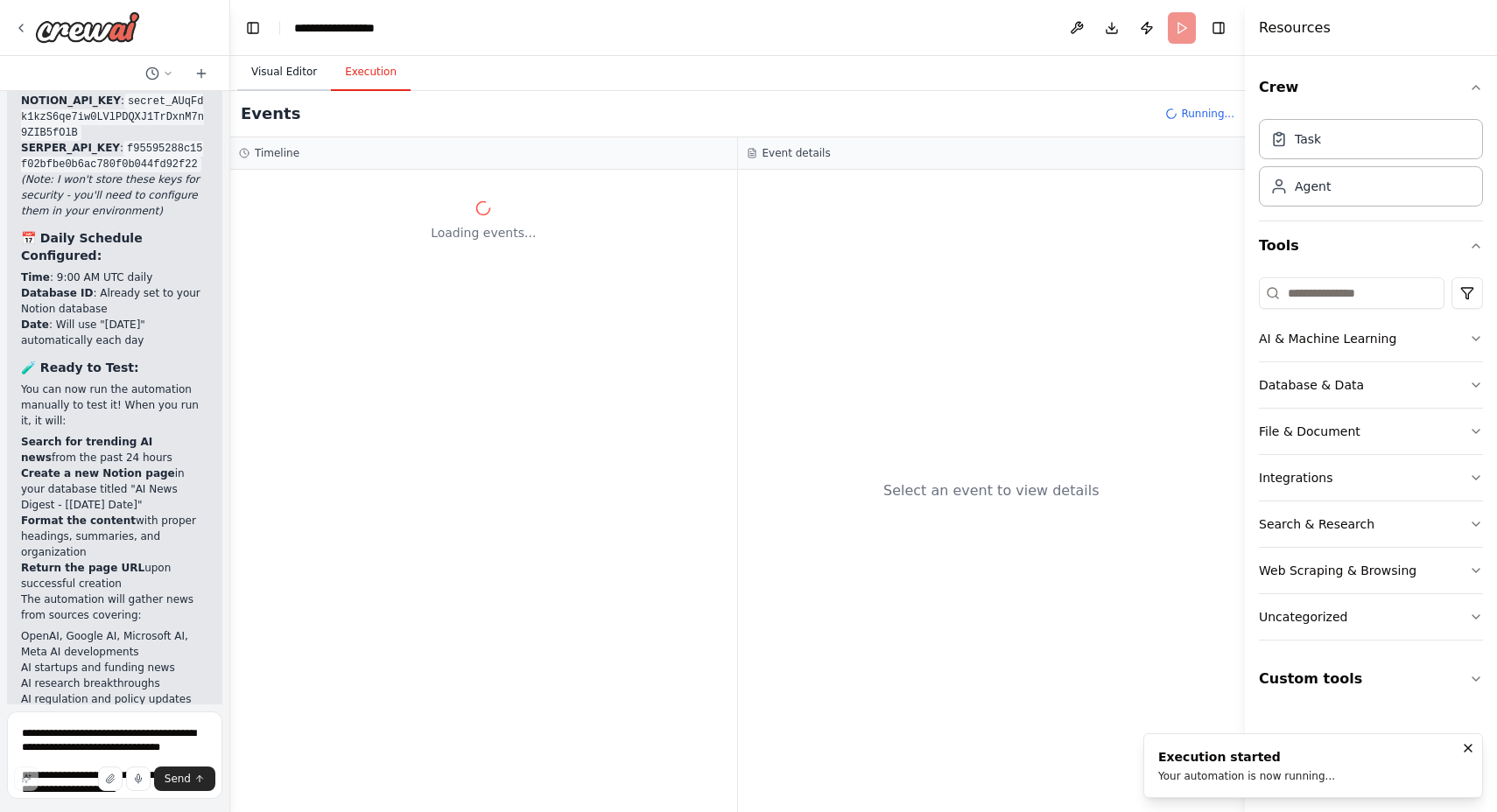
click at [287, 65] on button "Visual Editor" at bounding box center [284, 72] width 93 height 37
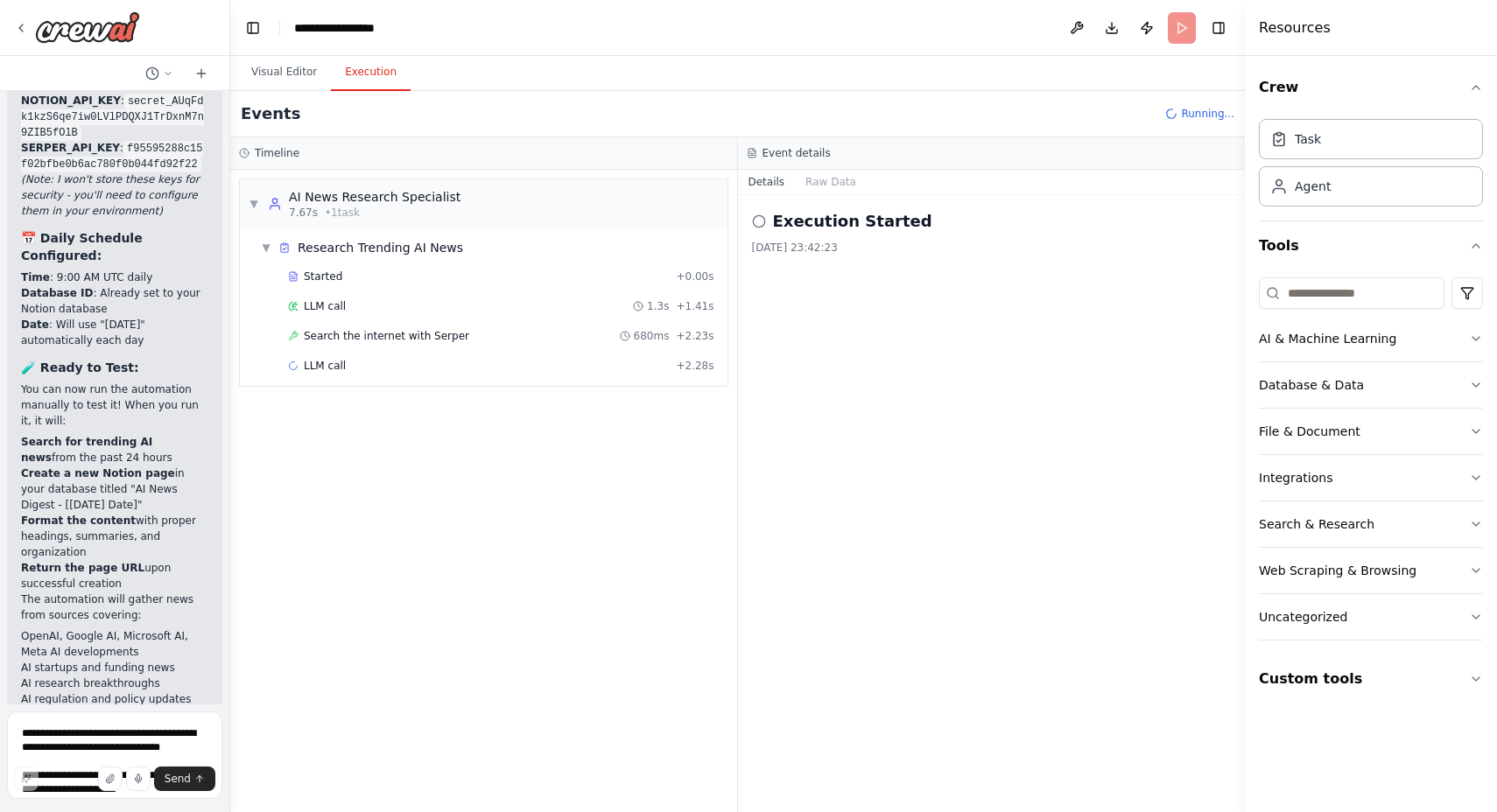
click at [387, 73] on button "Execution" at bounding box center [371, 72] width 79 height 37
click at [281, 67] on button "Visual Editor" at bounding box center [284, 72] width 93 height 37
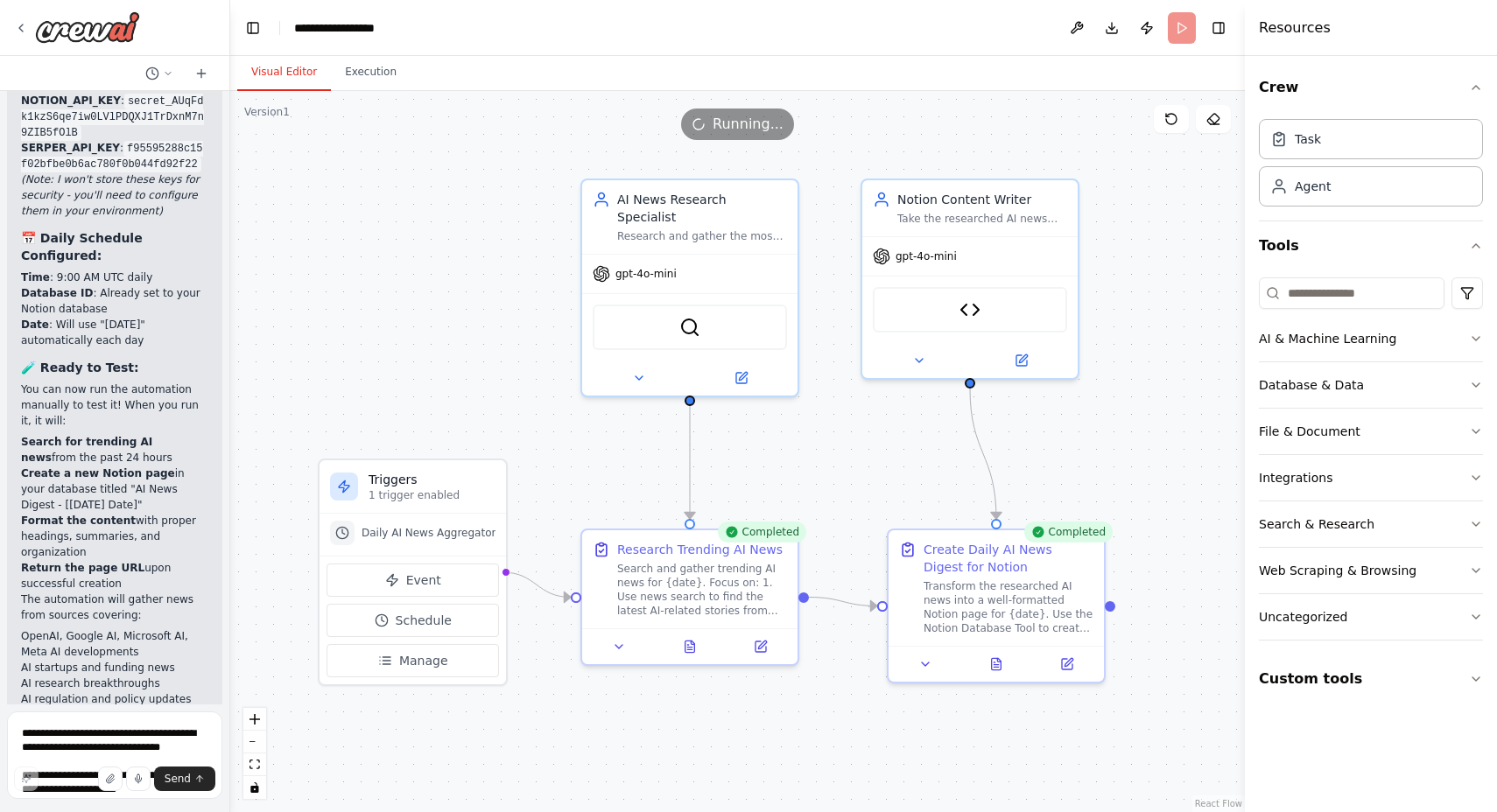
scroll to position [7227, 0]
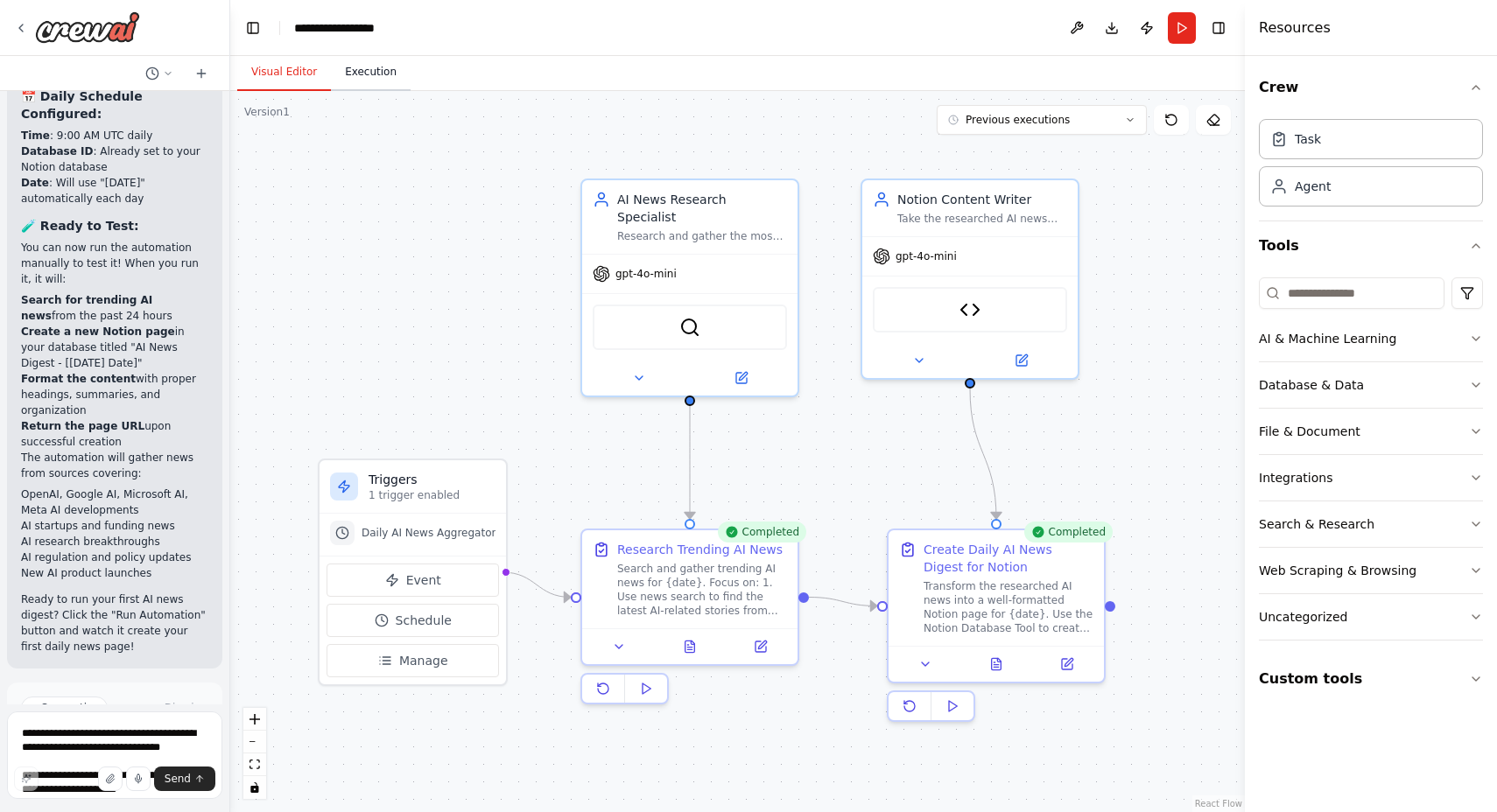
click at [361, 66] on button "Execution" at bounding box center [371, 72] width 79 height 37
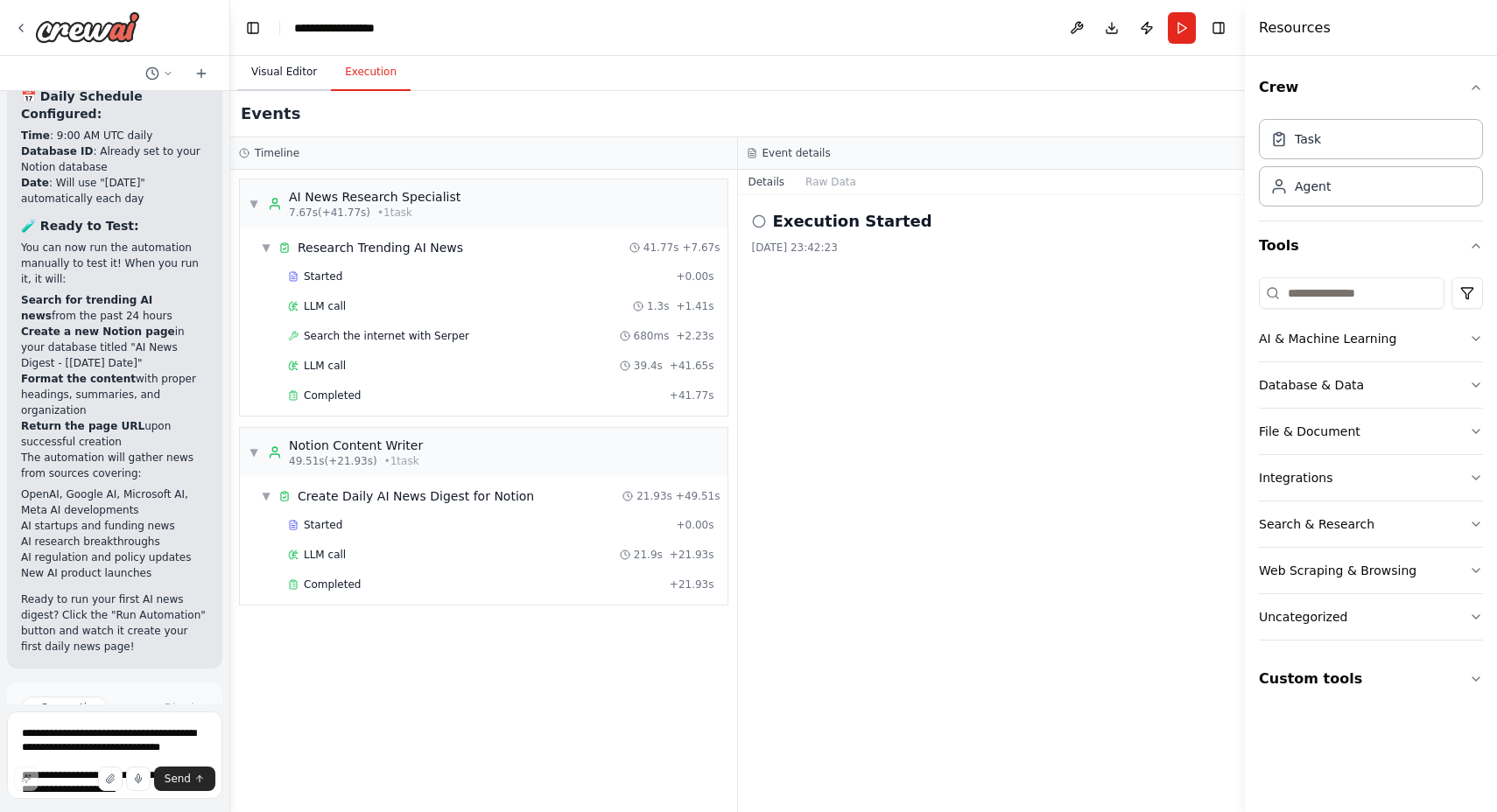
click at [286, 78] on button "Visual Editor" at bounding box center [284, 72] width 93 height 37
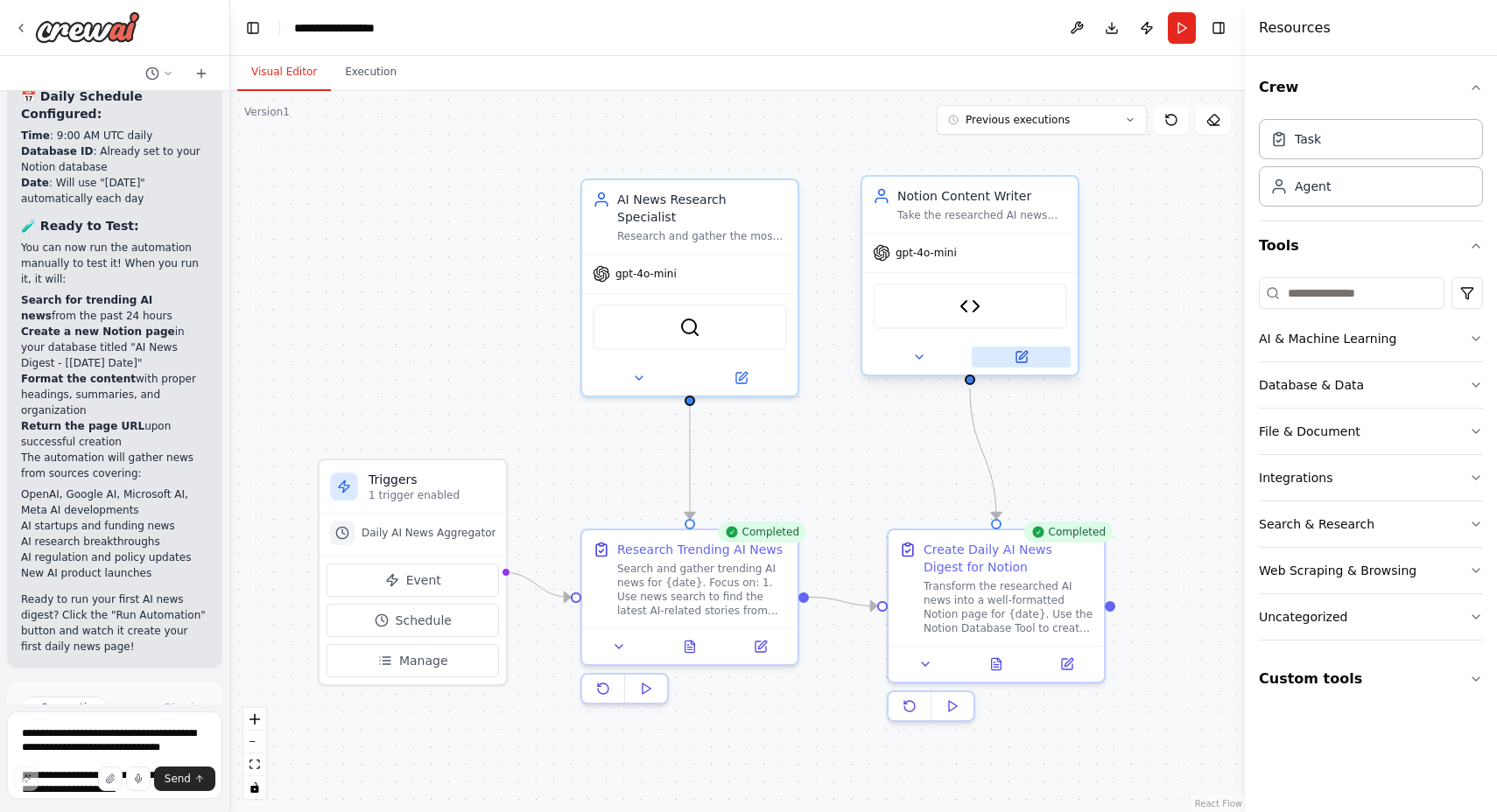
click at [1024, 359] on icon at bounding box center [1022, 357] width 11 height 11
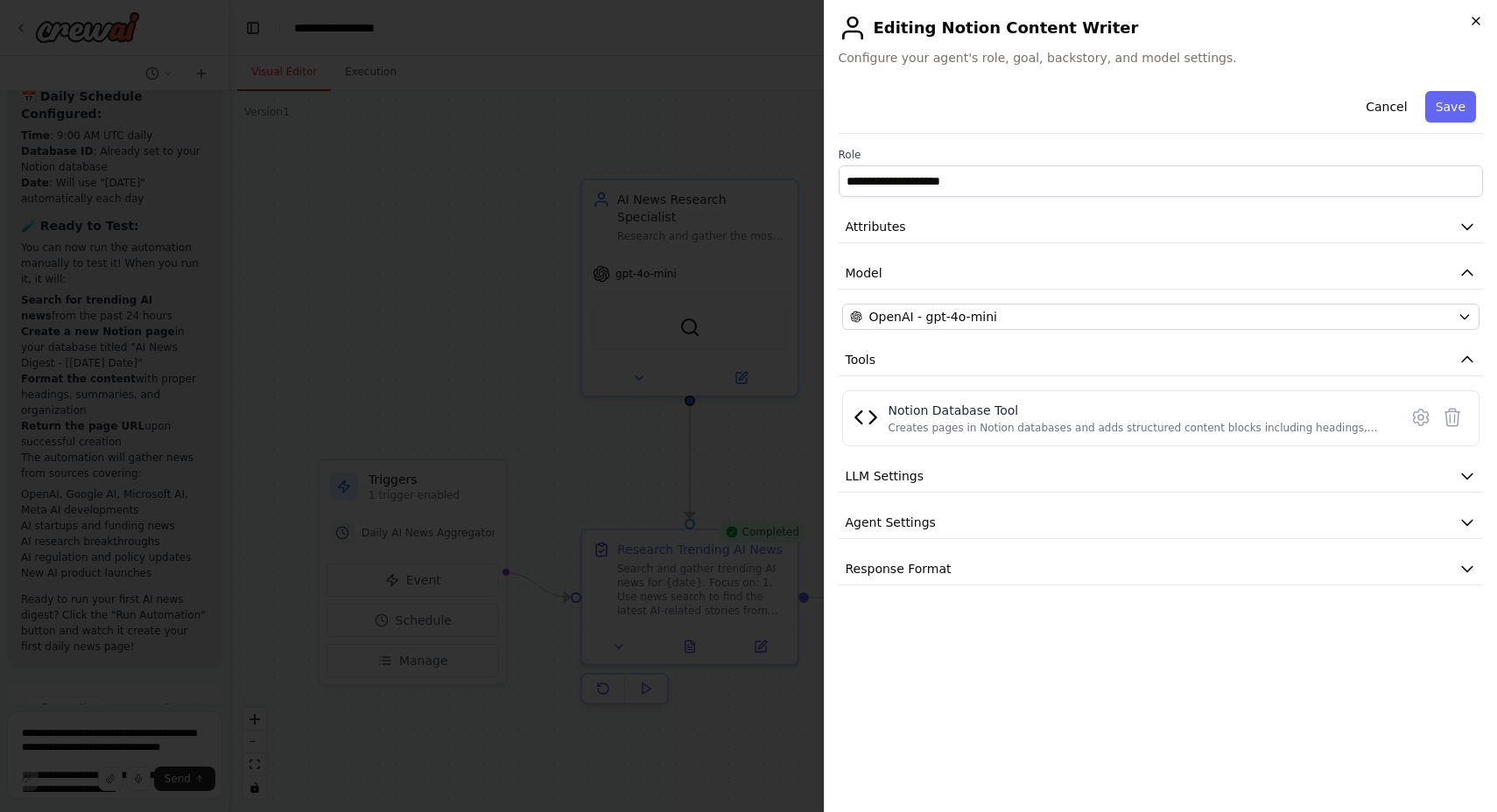
click at [1481, 25] on icon "button" at bounding box center [1476, 21] width 14 height 14
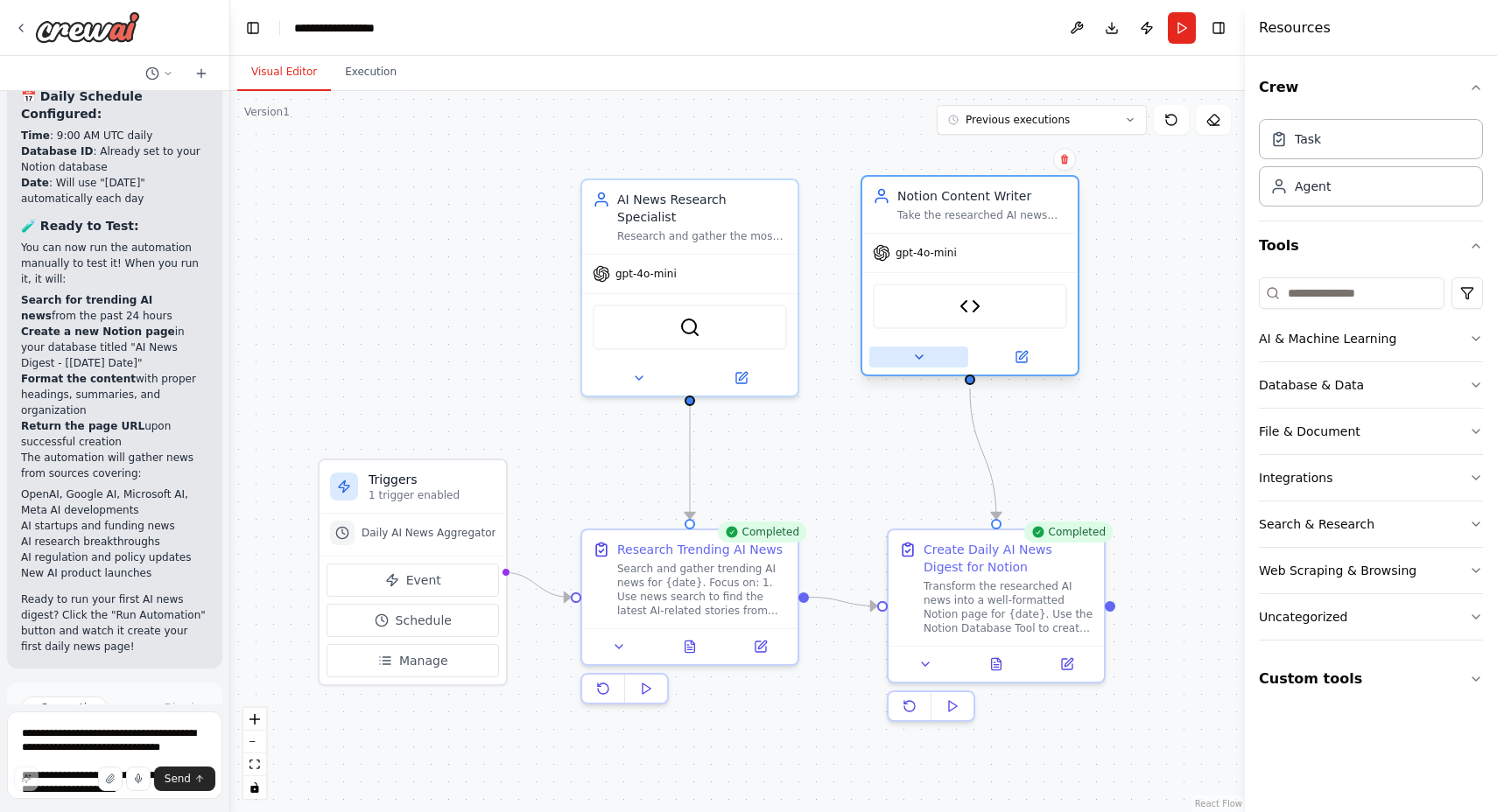
click at [924, 362] on icon at bounding box center [920, 357] width 14 height 14
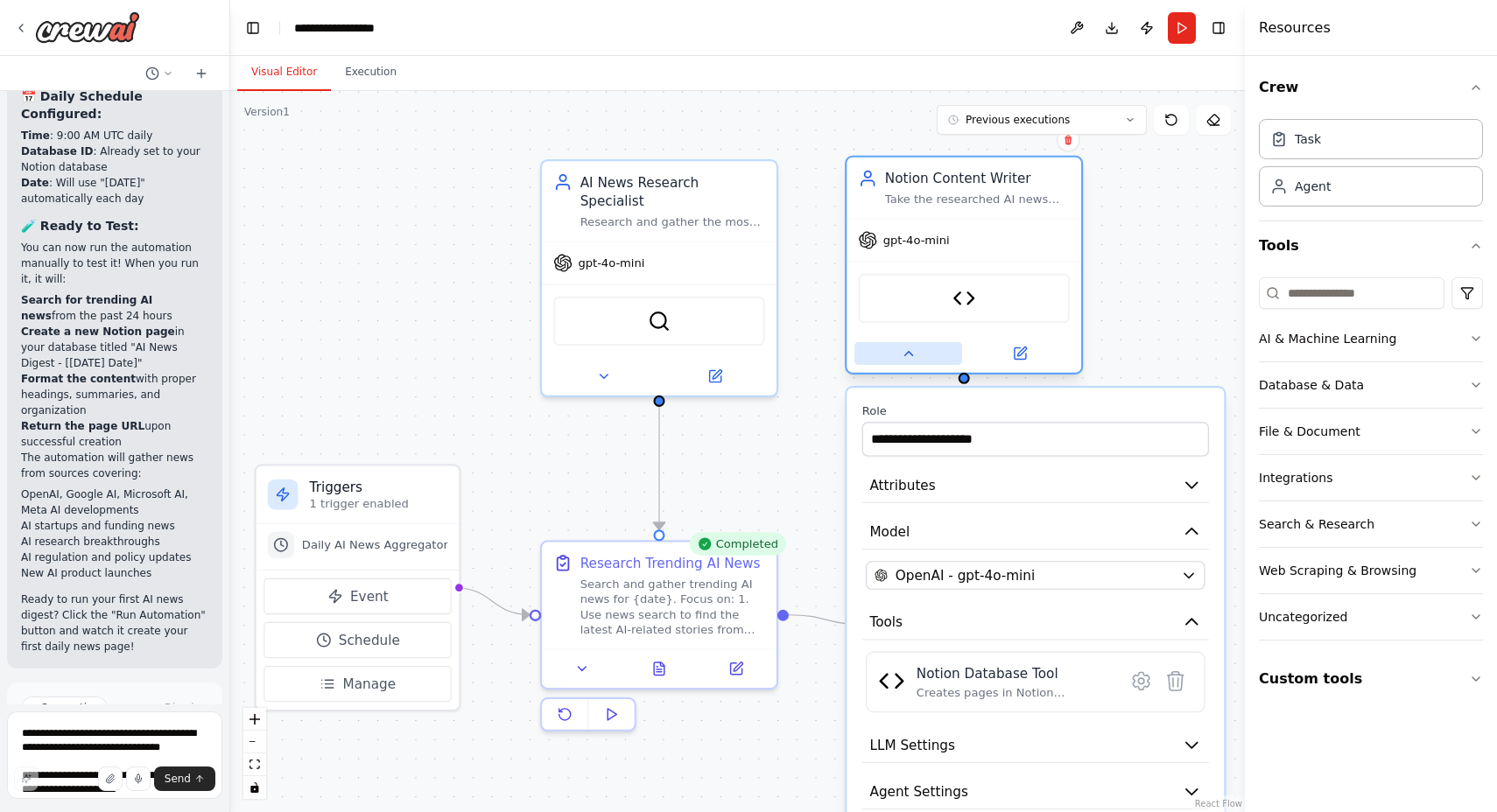
click at [898, 357] on button at bounding box center [908, 353] width 108 height 23
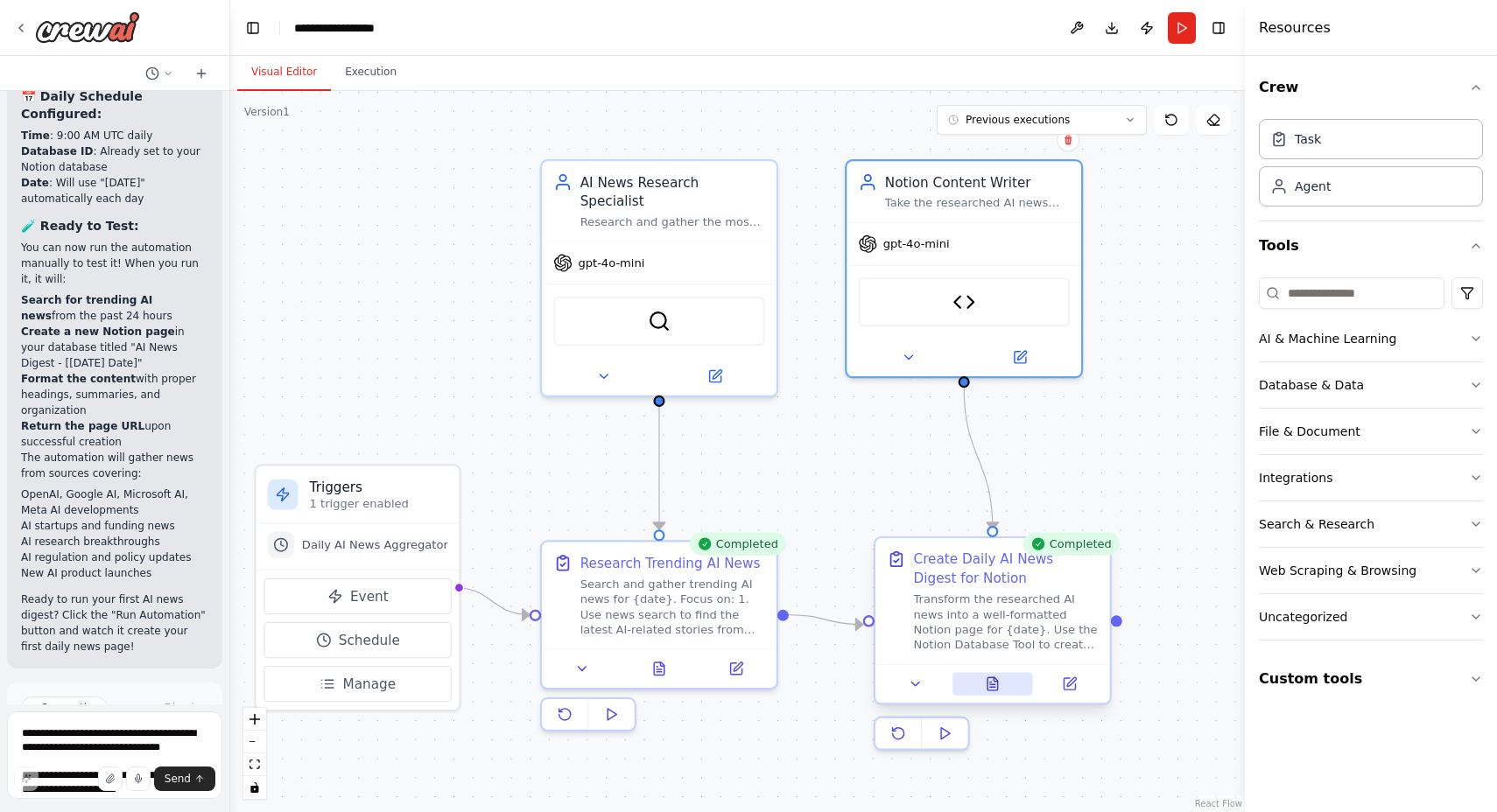
click at [995, 689] on icon at bounding box center [992, 683] width 11 height 13
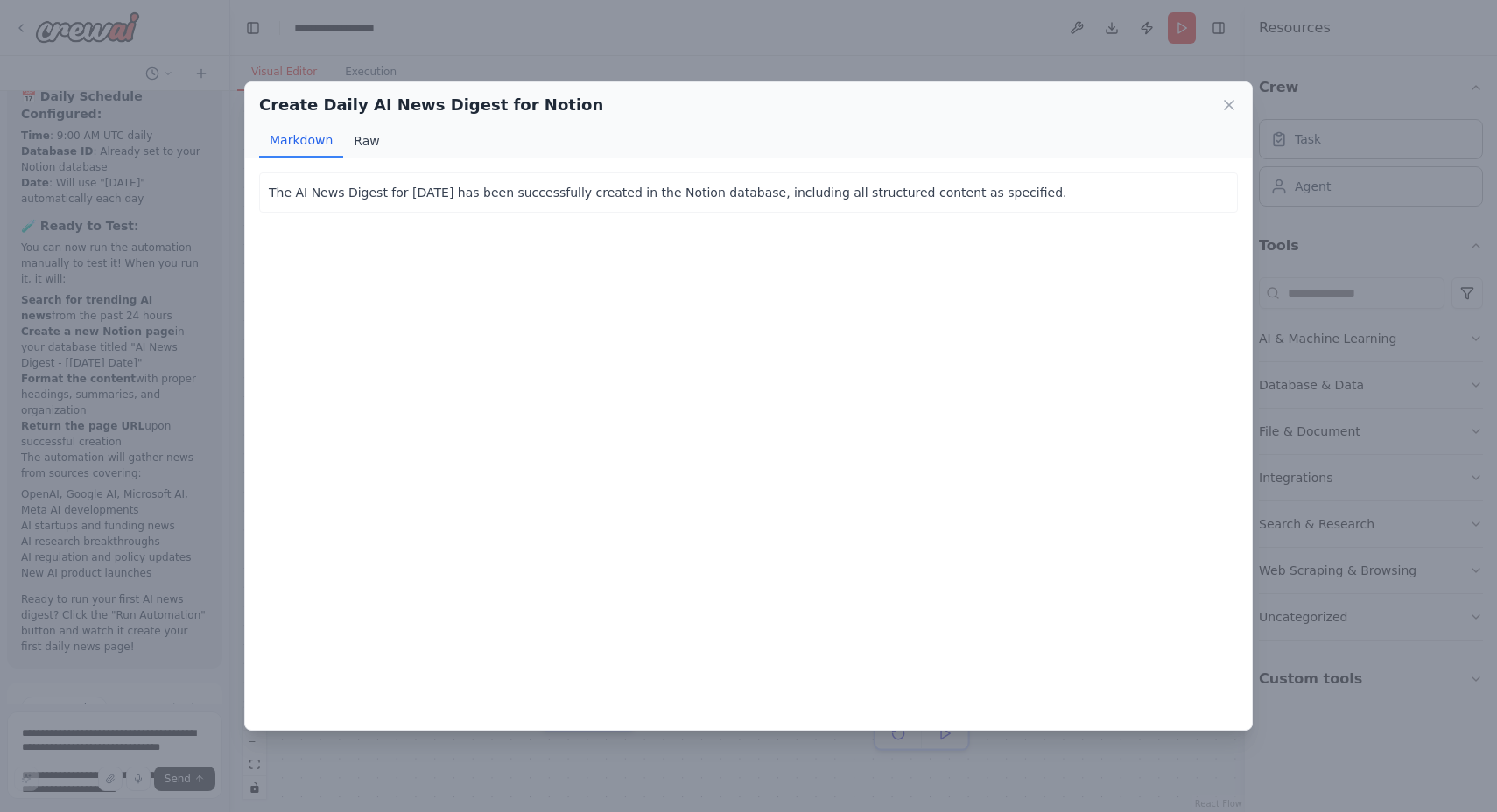
click at [364, 140] on button "Raw" at bounding box center [366, 141] width 47 height 34
click at [310, 144] on button "Markdown" at bounding box center [301, 141] width 84 height 34
click at [1226, 104] on icon at bounding box center [1229, 105] width 18 height 18
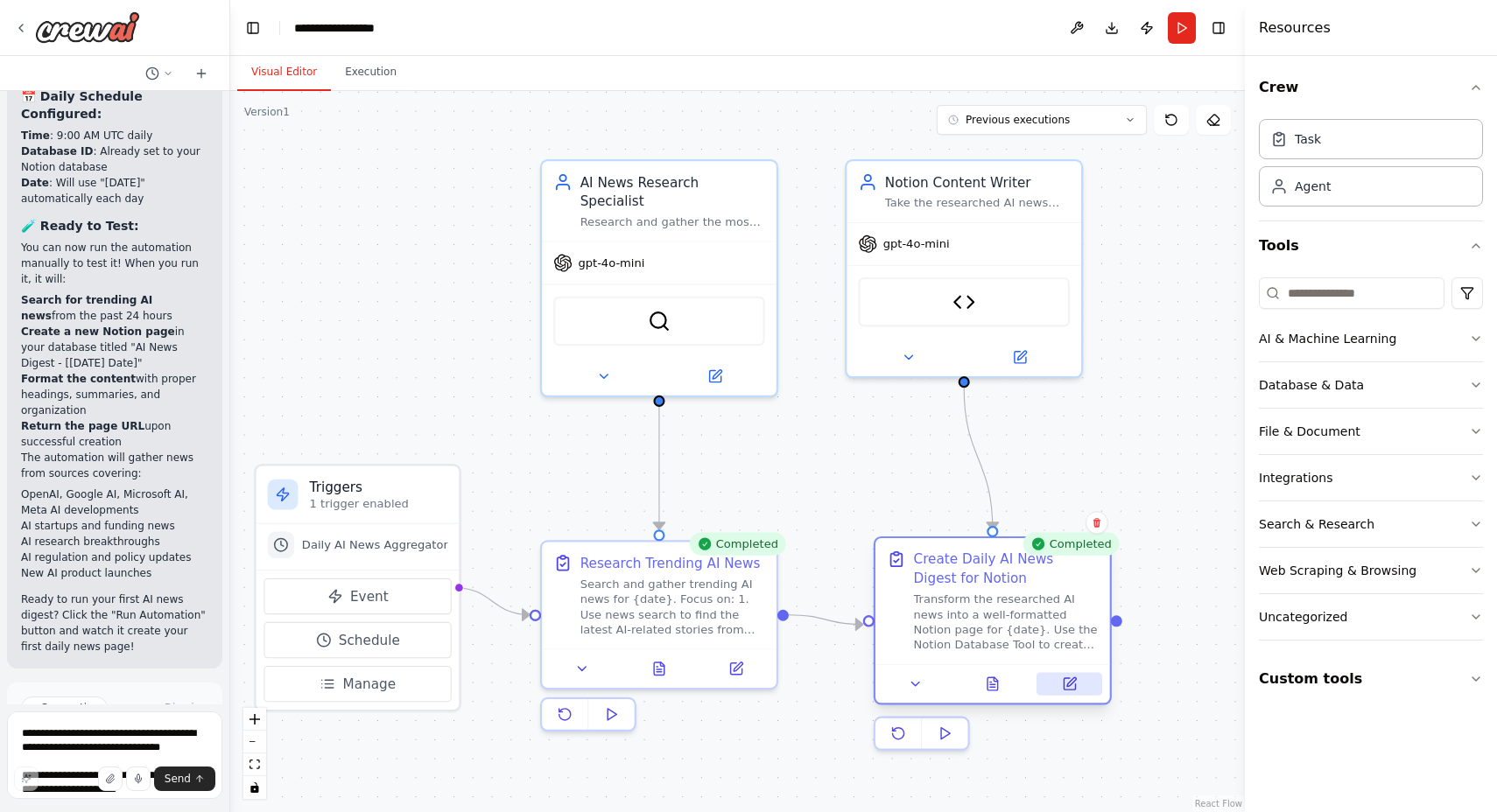
click at [1065, 694] on button at bounding box center [1069, 684] width 65 height 23
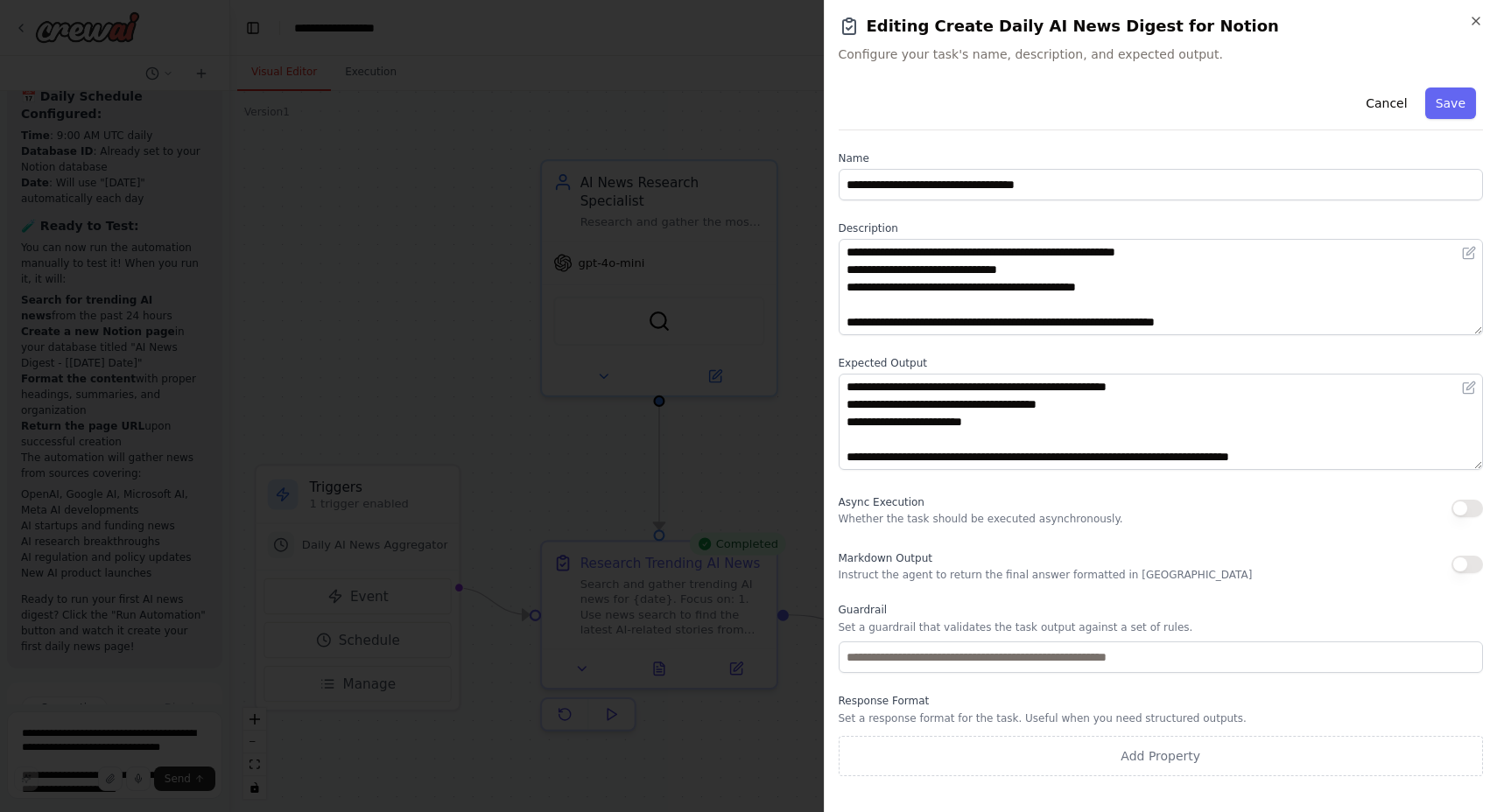
scroll to position [0, 0]
click at [1474, 23] on icon "button" at bounding box center [1475, 21] width 7 height 7
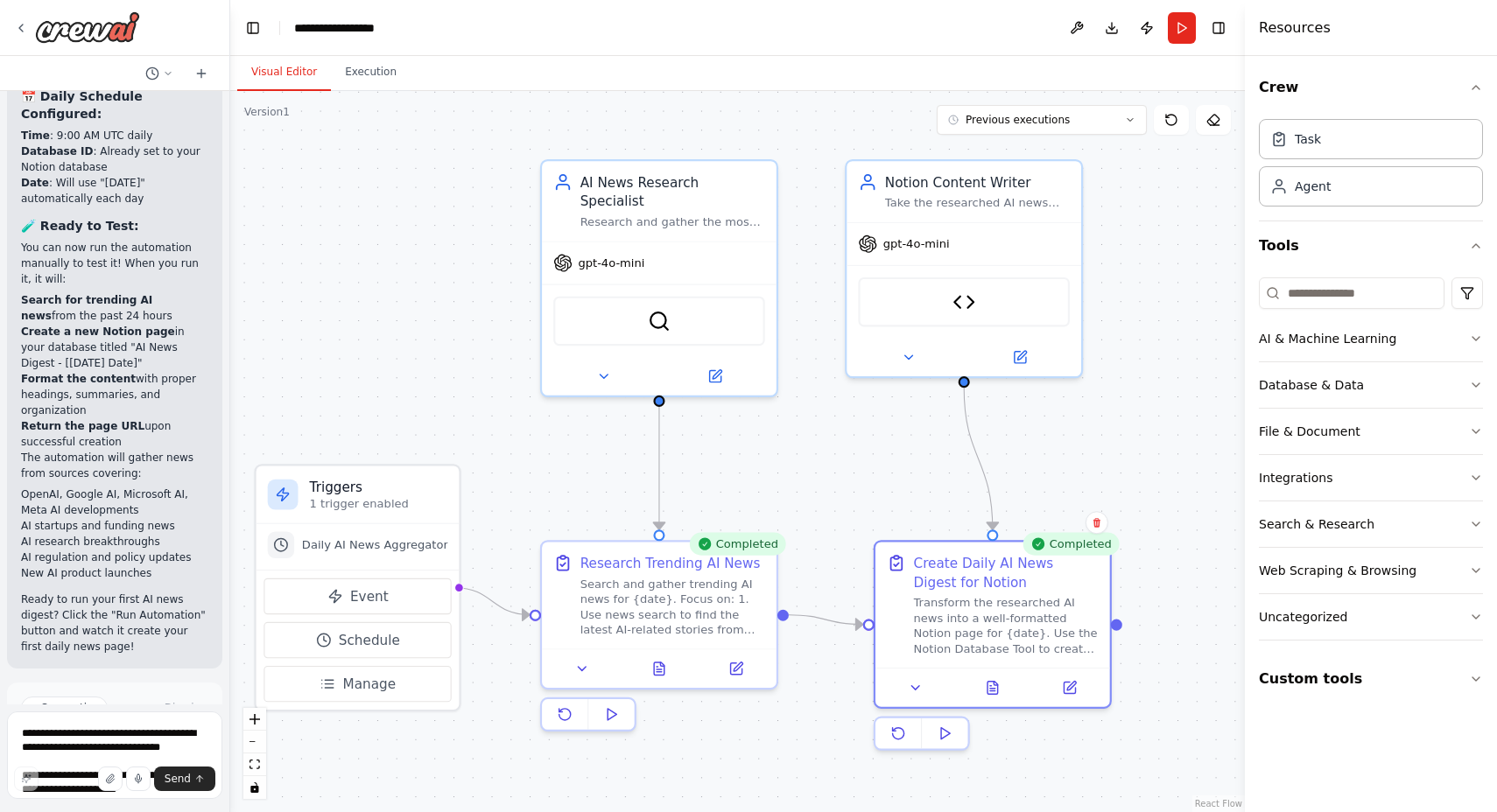
click at [145, 789] on span "Improve automation" at bounding box center [123, 796] width 107 height 14
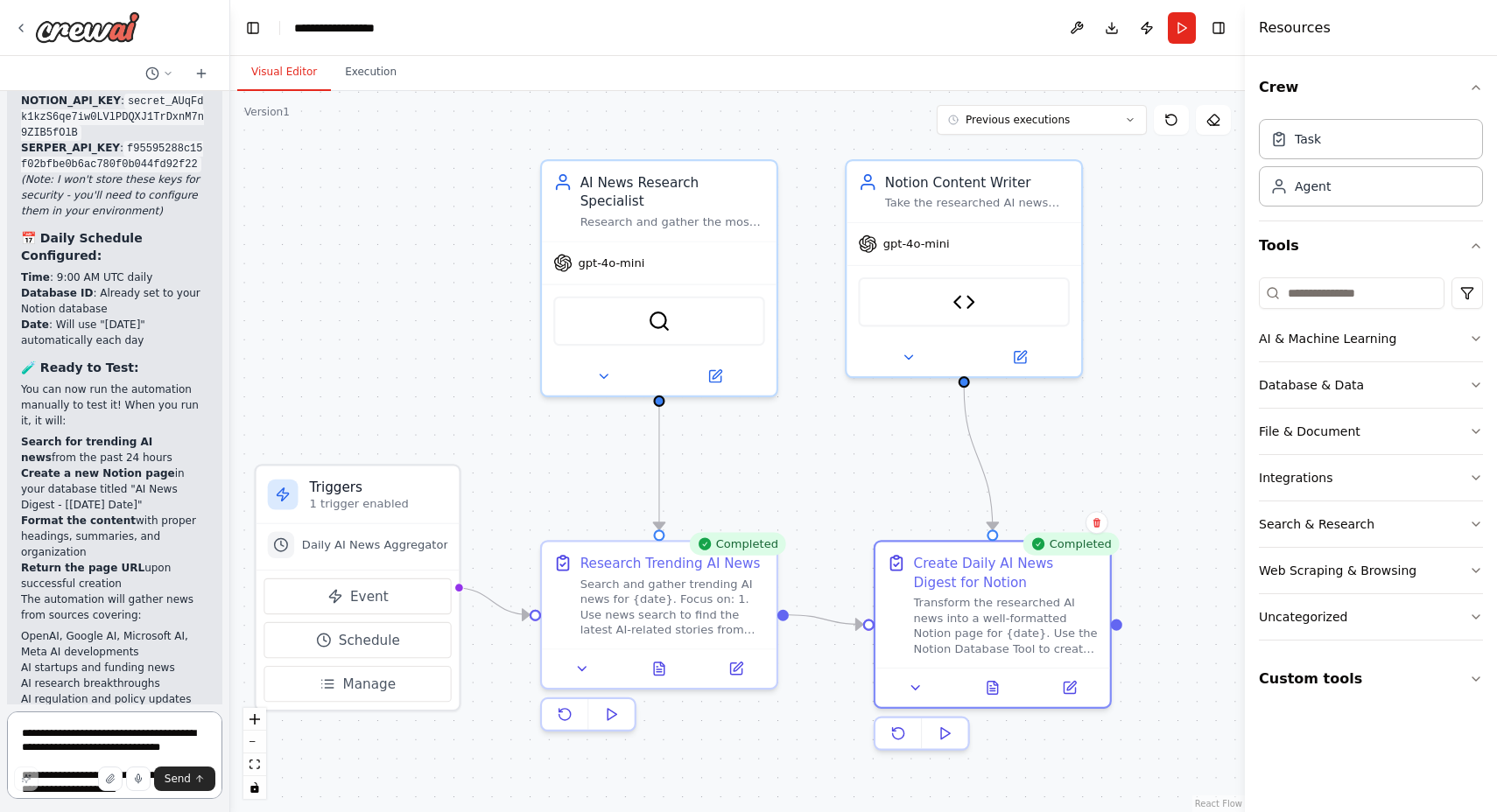
click at [77, 746] on textarea "**********" at bounding box center [114, 754] width 215 height 87
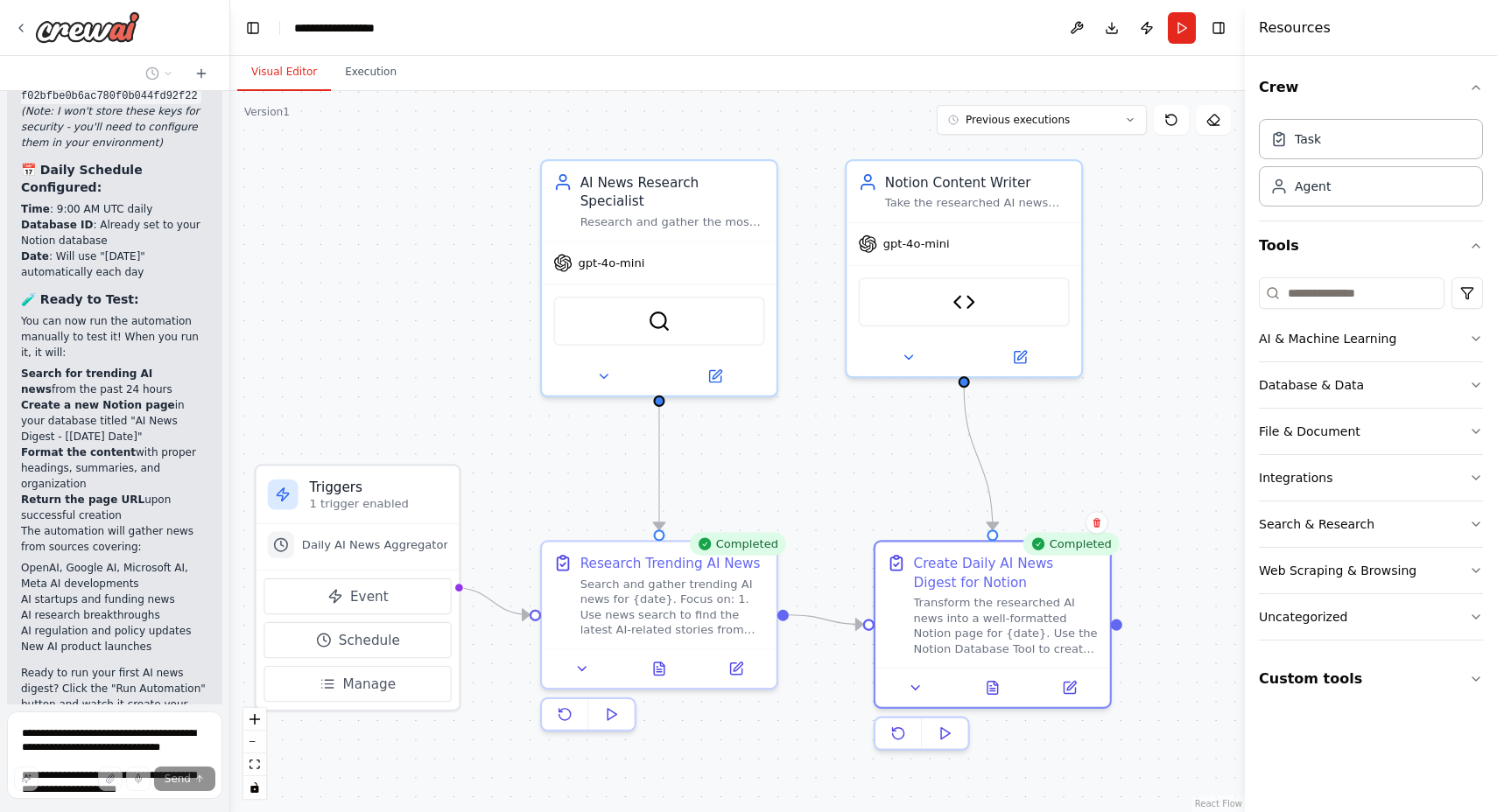
drag, startPoint x: 200, startPoint y: 660, endPoint x: 200, endPoint y: 697, distance: 37.0
click at [197, 776] on span "Stop" at bounding box center [199, 783] width 24 height 14
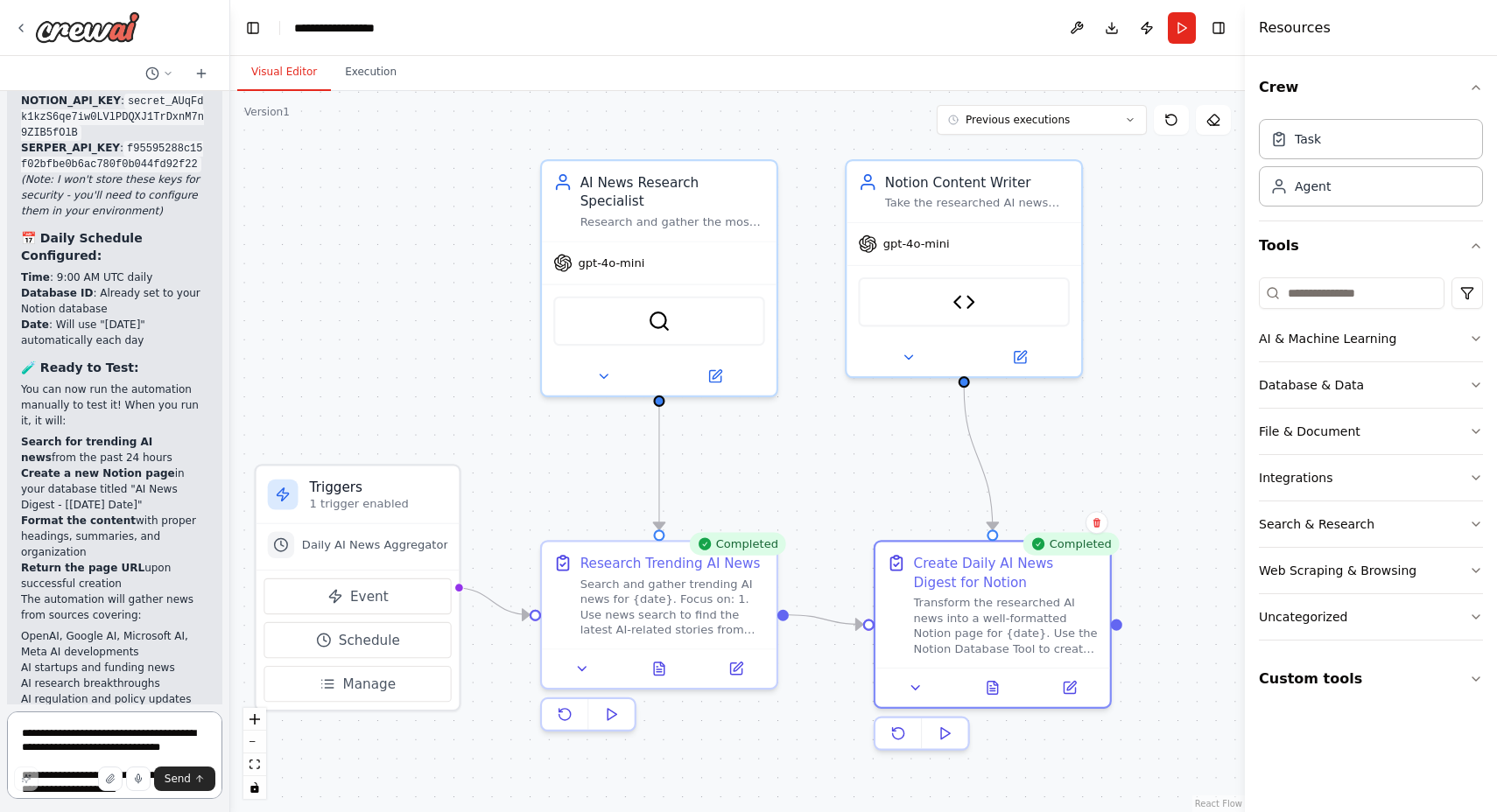
click at [84, 732] on textarea "**********" at bounding box center [114, 754] width 215 height 87
type textarea "**********"
click at [185, 781] on span "Send" at bounding box center [178, 778] width 26 height 14
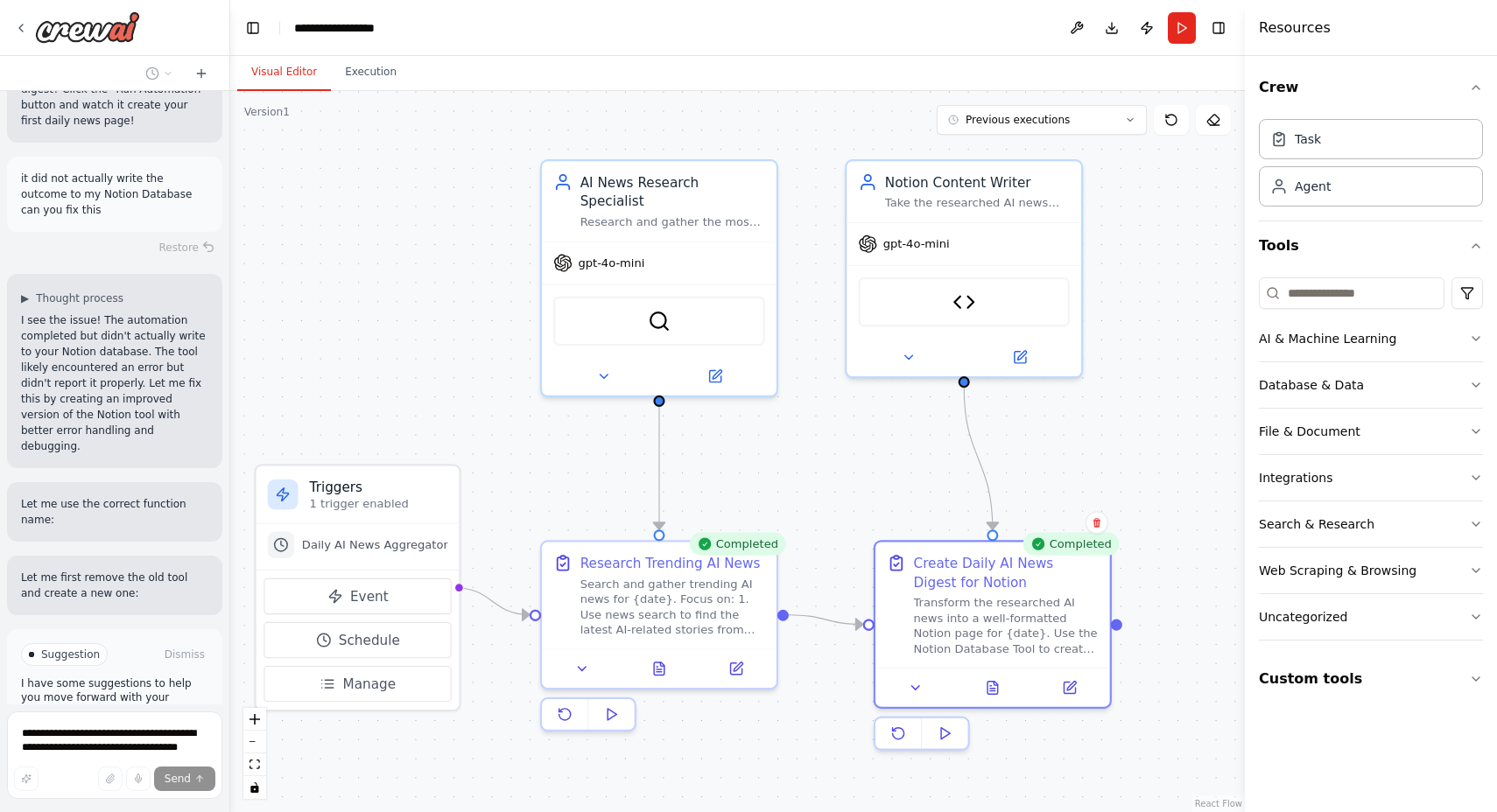
scroll to position [7752, 0]
click at [145, 737] on span "Enable coding skills" at bounding box center [122, 744] width 103 height 14
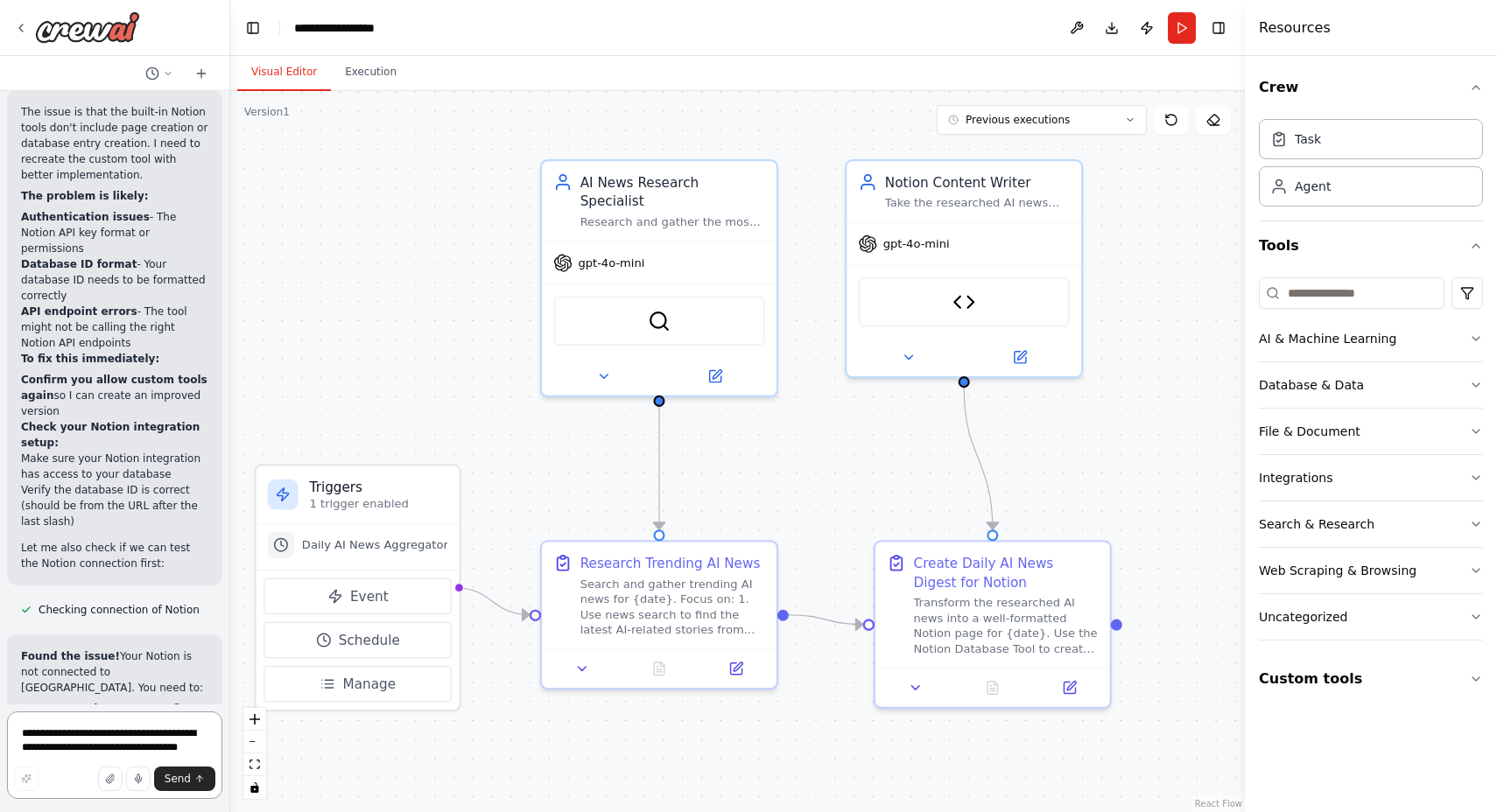
scroll to position [8514, 0]
click at [15, 26] on icon at bounding box center [21, 28] width 14 height 14
